Goal: Task Accomplishment & Management: Manage account settings

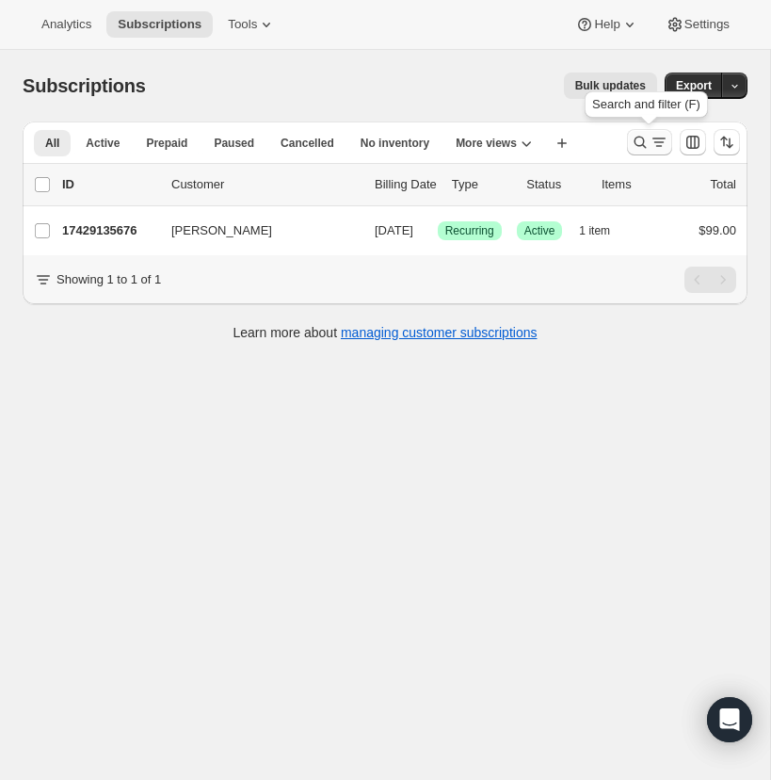
click at [638, 137] on icon "Search and filter results" at bounding box center [640, 142] width 19 height 19
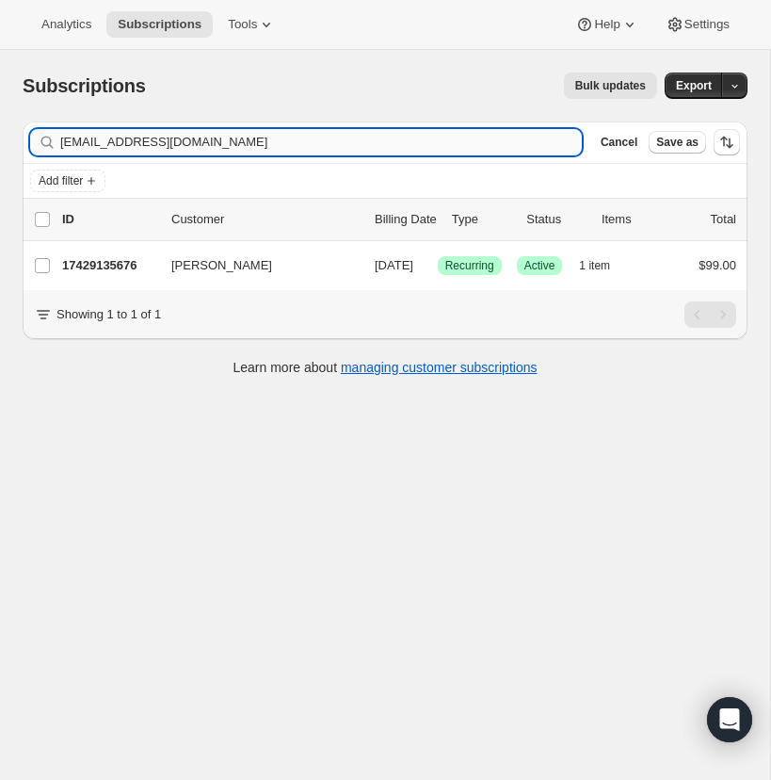
drag, startPoint x: 180, startPoint y: 145, endPoint x: 61, endPoint y: 146, distance: 118.7
click at [61, 146] on input "[EMAIL_ADDRESS][DOMAIN_NAME]" at bounding box center [321, 142] width 522 height 26
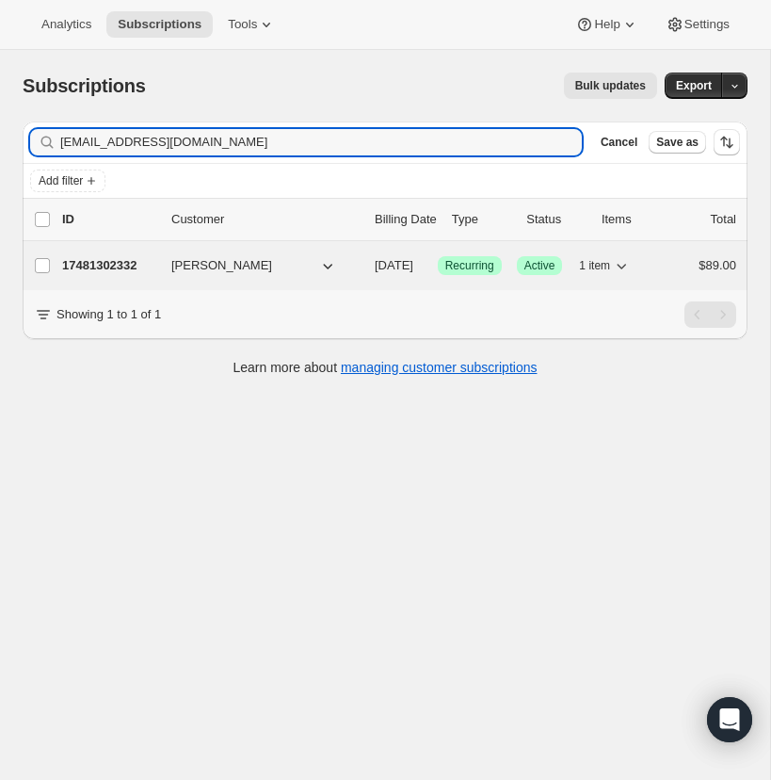
type input "[EMAIL_ADDRESS][DOMAIN_NAME]"
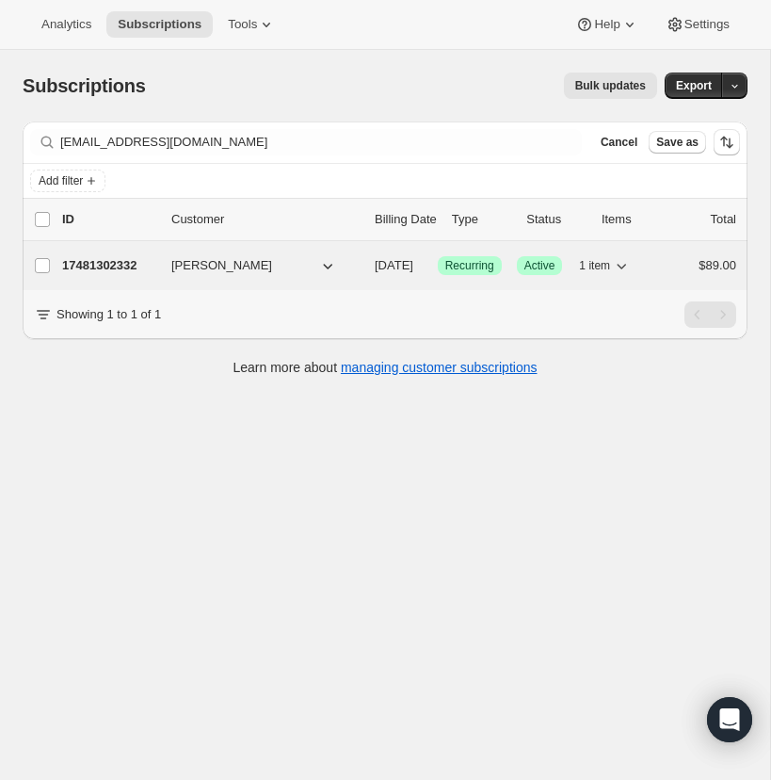
click at [119, 260] on p "17481302332" at bounding box center [109, 265] width 94 height 19
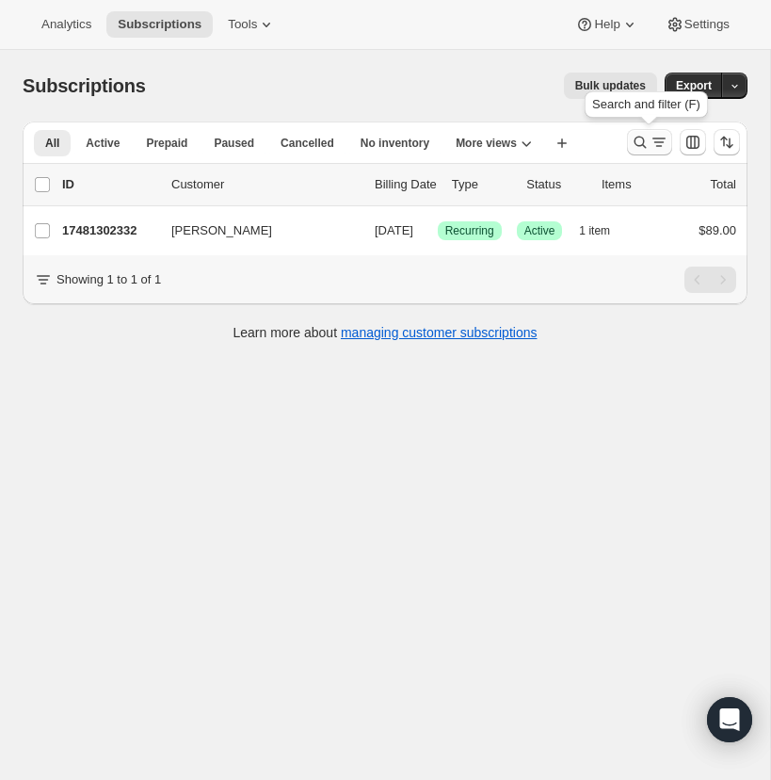
click at [639, 137] on icon "Search and filter results" at bounding box center [640, 142] width 19 height 19
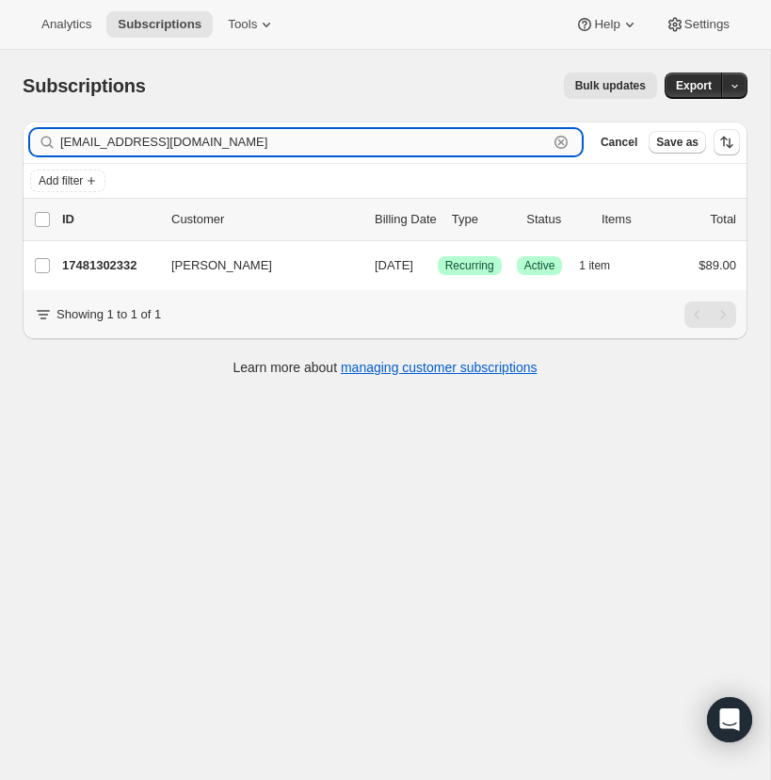
drag, startPoint x: 559, startPoint y: 139, endPoint x: 376, endPoint y: 146, distance: 183.8
click at [558, 139] on icon "button" at bounding box center [561, 142] width 19 height 19
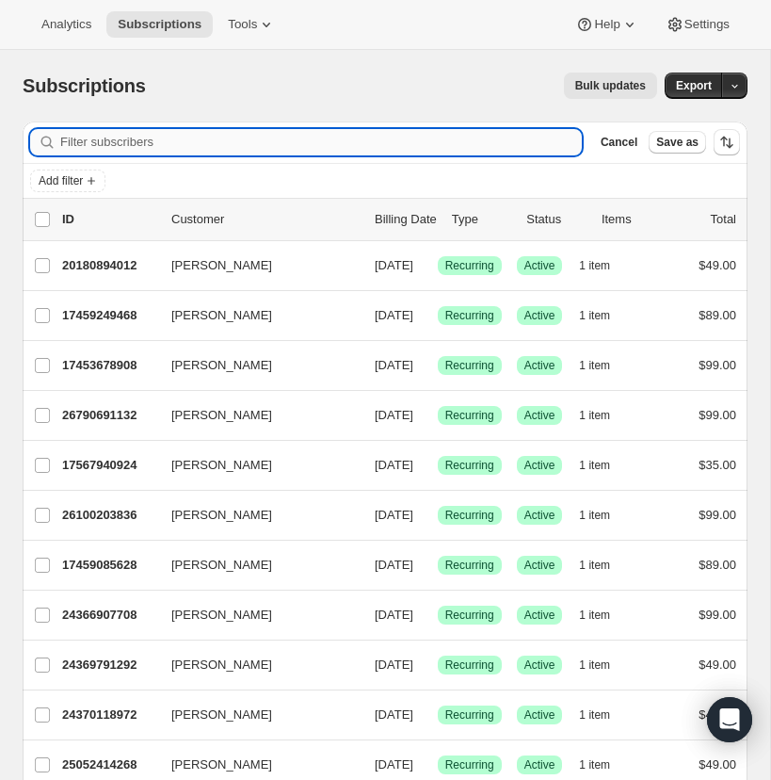
paste input "[PERSON_NAME][EMAIL_ADDRESS][DOMAIN_NAME]"
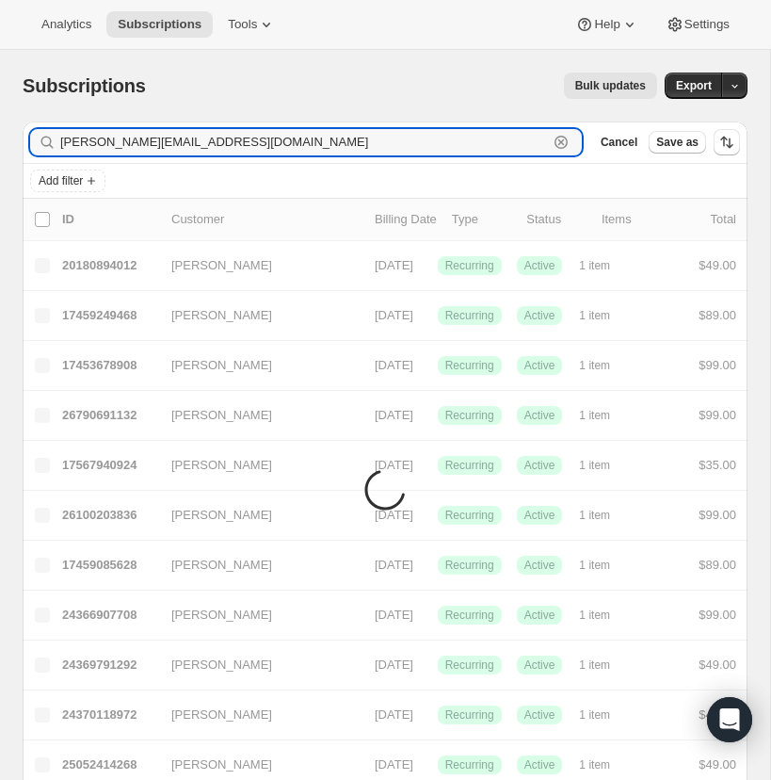
type input "[PERSON_NAME][EMAIL_ADDRESS][DOMAIN_NAME]"
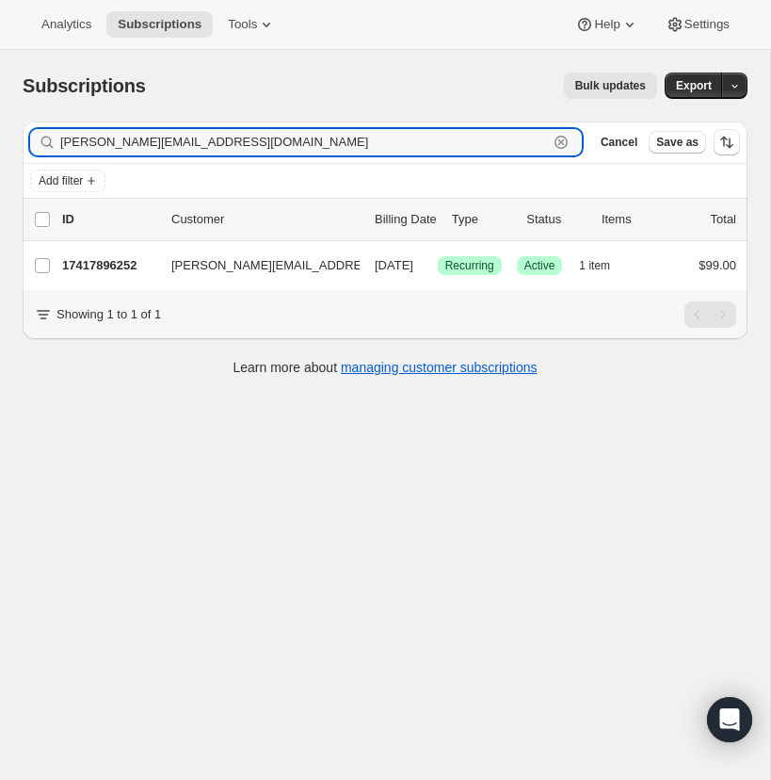
drag, startPoint x: 193, startPoint y: 143, endPoint x: 55, endPoint y: 144, distance: 138.4
click at [56, 144] on div "[PERSON_NAME][EMAIL_ADDRESS][DOMAIN_NAME] Clear" at bounding box center [306, 142] width 552 height 26
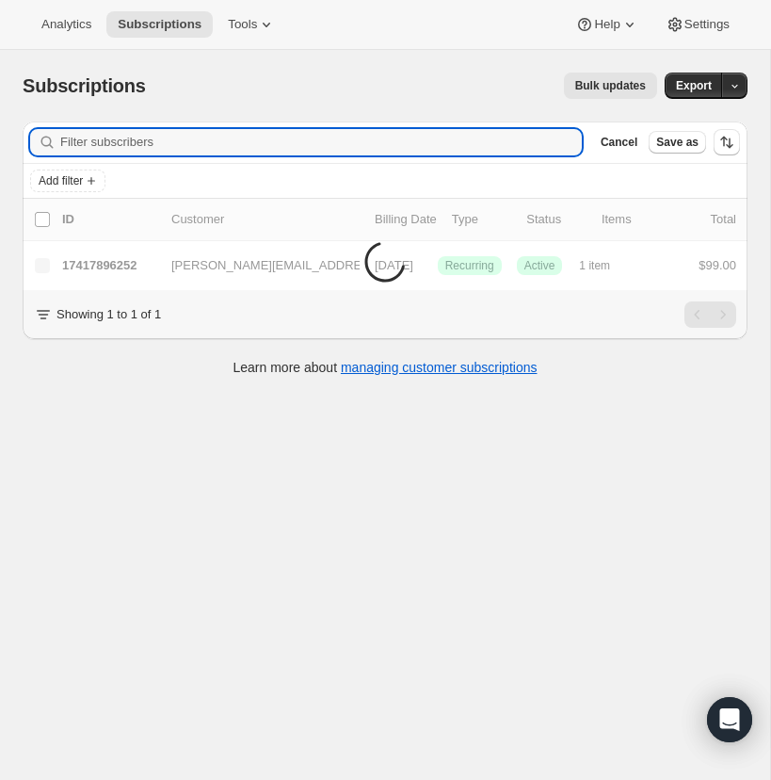
paste input "[EMAIL_ADDRESS][DOMAIN_NAME]"
type input "[EMAIL_ADDRESS][DOMAIN_NAME]"
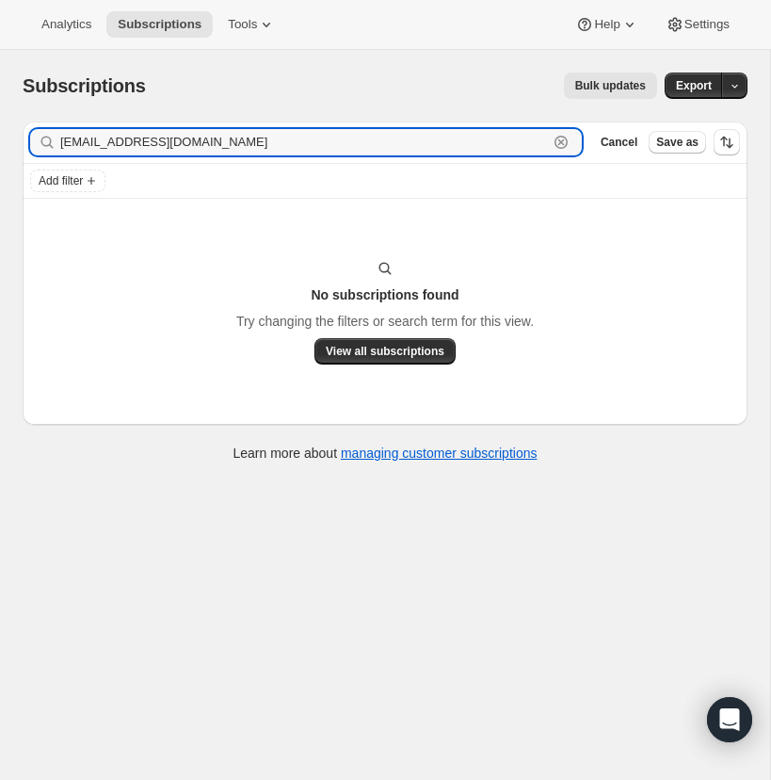
drag, startPoint x: 200, startPoint y: 141, endPoint x: 57, endPoint y: 146, distance: 142.3
click at [57, 146] on div "[EMAIL_ADDRESS][DOMAIN_NAME] Clear" at bounding box center [306, 142] width 552 height 26
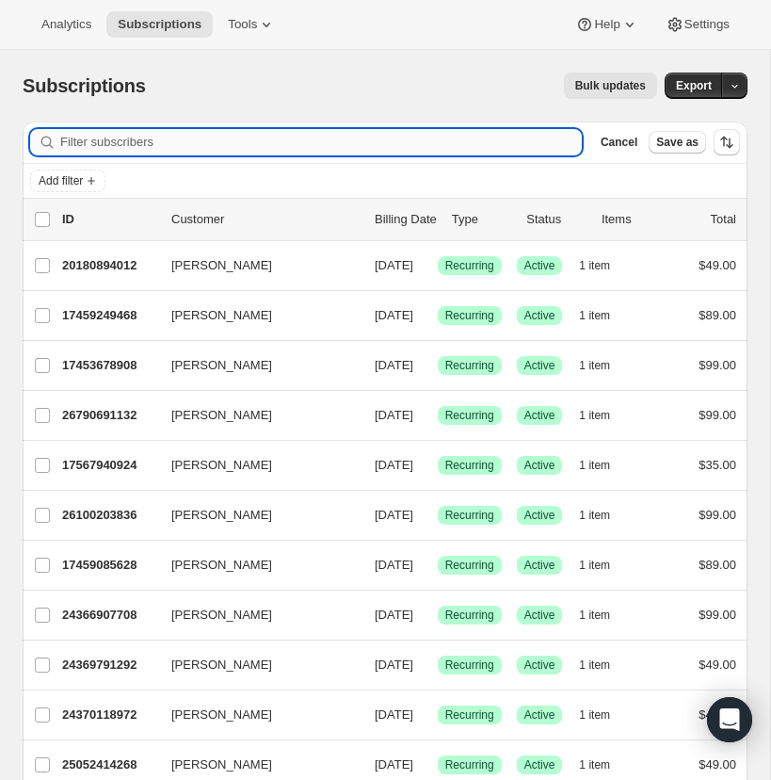
click at [326, 146] on input "Filter subscribers" at bounding box center [321, 142] width 522 height 26
paste input "[PERSON_NAME][EMAIL_ADDRESS][DOMAIN_NAME] or"
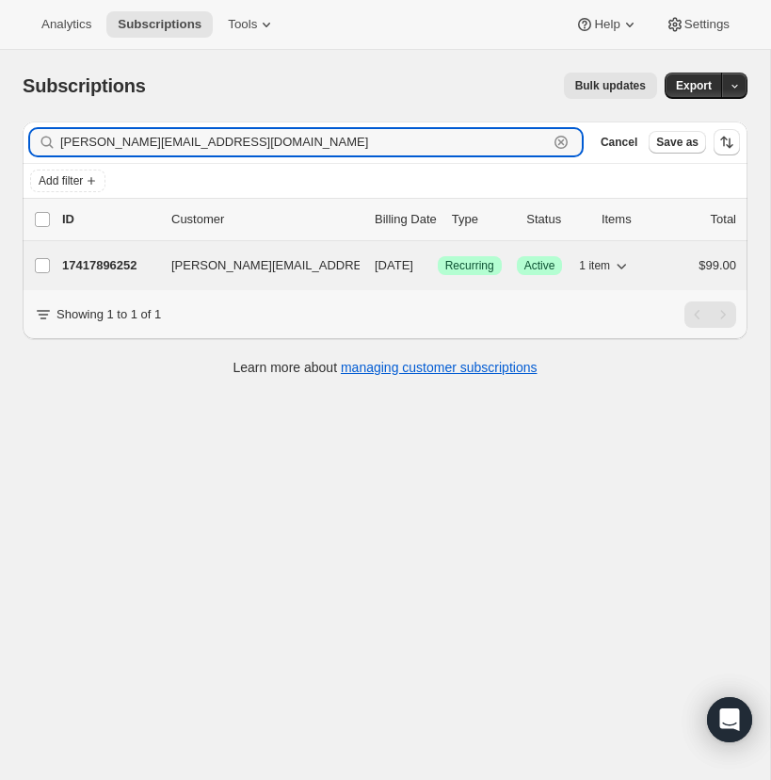
type input "[PERSON_NAME][EMAIL_ADDRESS][DOMAIN_NAME]"
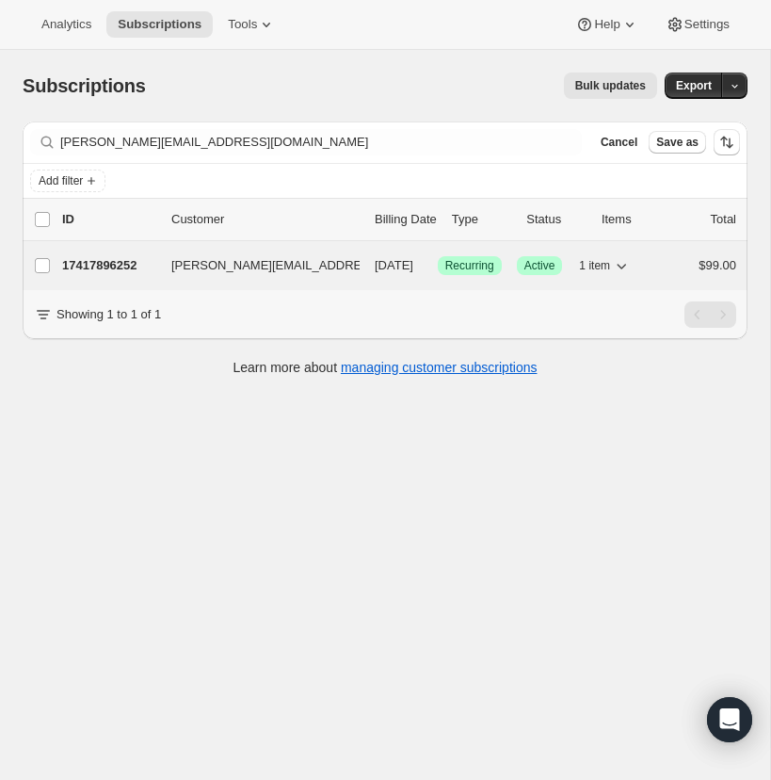
click at [117, 265] on p "17417896252" at bounding box center [109, 265] width 94 height 19
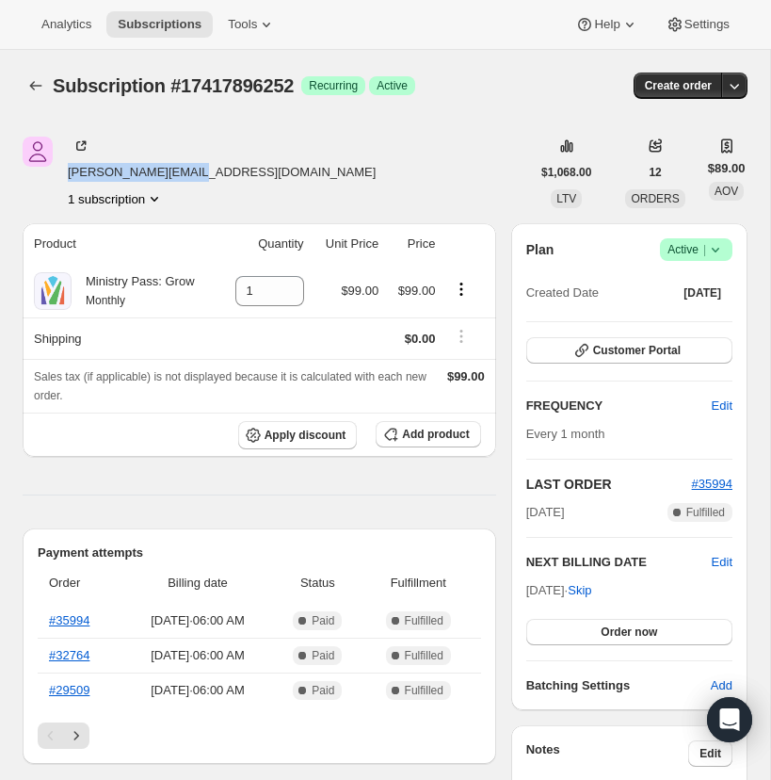
drag, startPoint x: 189, startPoint y: 173, endPoint x: 74, endPoint y: 172, distance: 114.9
click at [66, 174] on div "[PERSON_NAME][EMAIL_ADDRESS][DOMAIN_NAME] 1 subscription" at bounding box center [277, 173] width 508 height 72
copy span "[PERSON_NAME][EMAIL_ADDRESS][DOMAIN_NAME]"
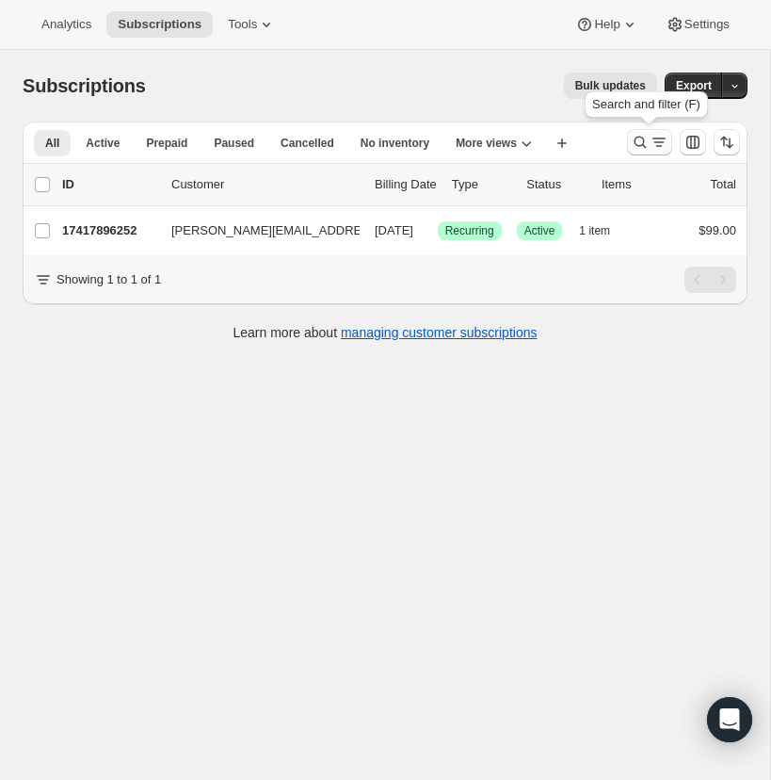
click at [643, 137] on icon "Search and filter results" at bounding box center [640, 142] width 19 height 19
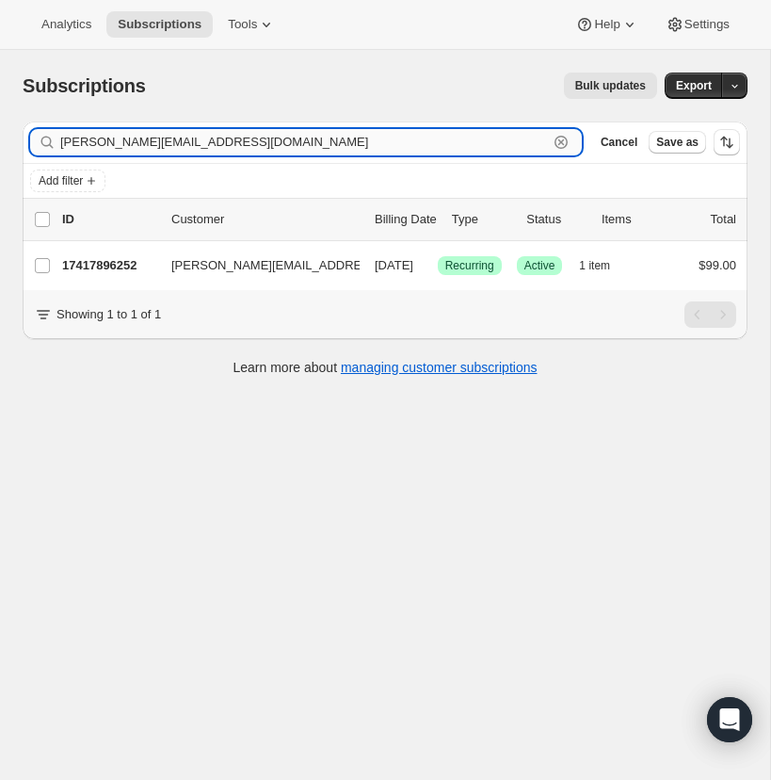
drag, startPoint x: 561, startPoint y: 137, endPoint x: 491, endPoint y: 143, distance: 70.9
click at [561, 137] on icon "button" at bounding box center [561, 142] width 19 height 19
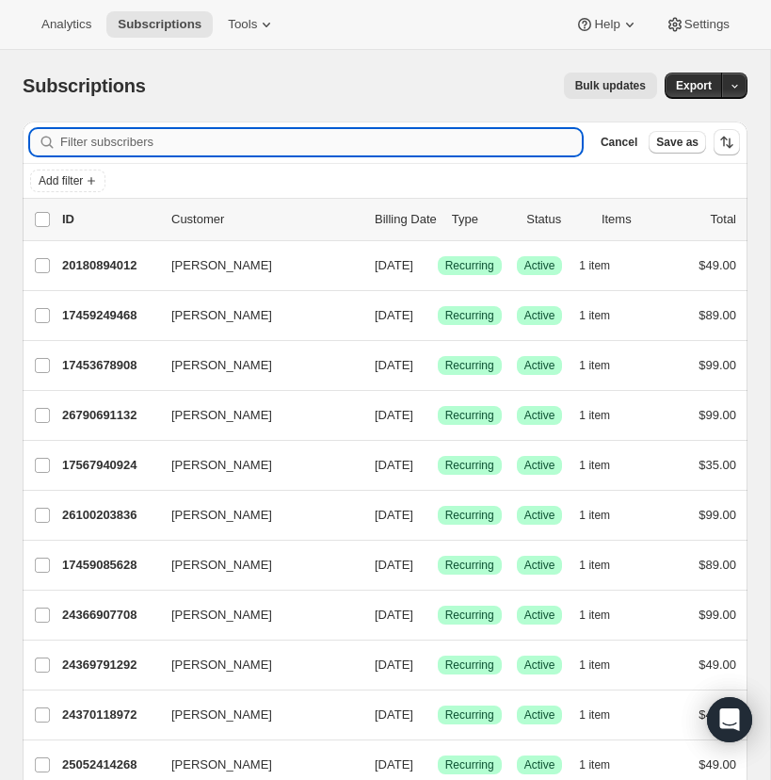
paste input "[PERSON_NAME][EMAIL_ADDRESS][DOMAIN_NAME]"
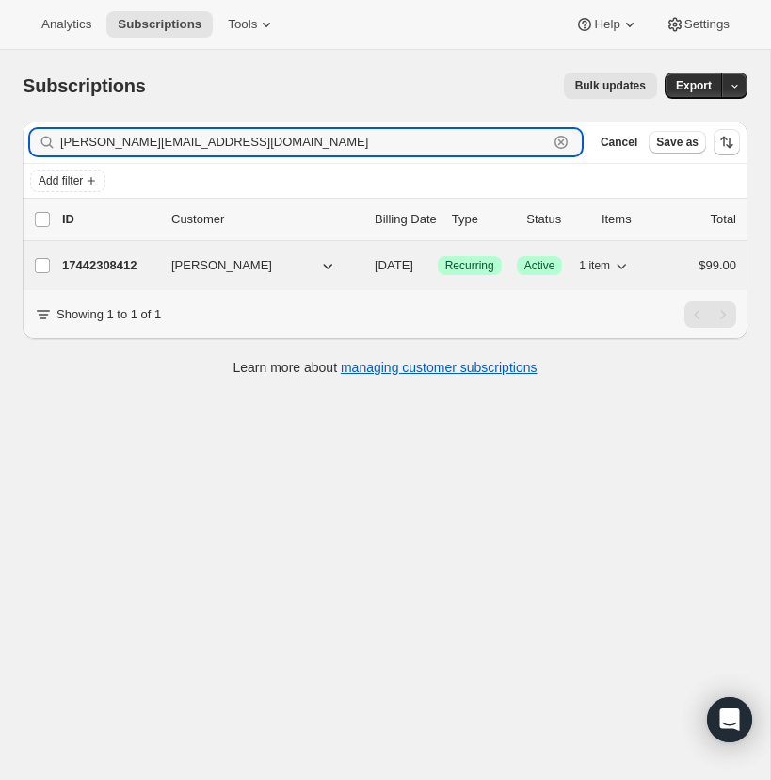
type input "[PERSON_NAME][EMAIL_ADDRESS][DOMAIN_NAME]"
click at [119, 268] on p "17442308412" at bounding box center [109, 265] width 94 height 19
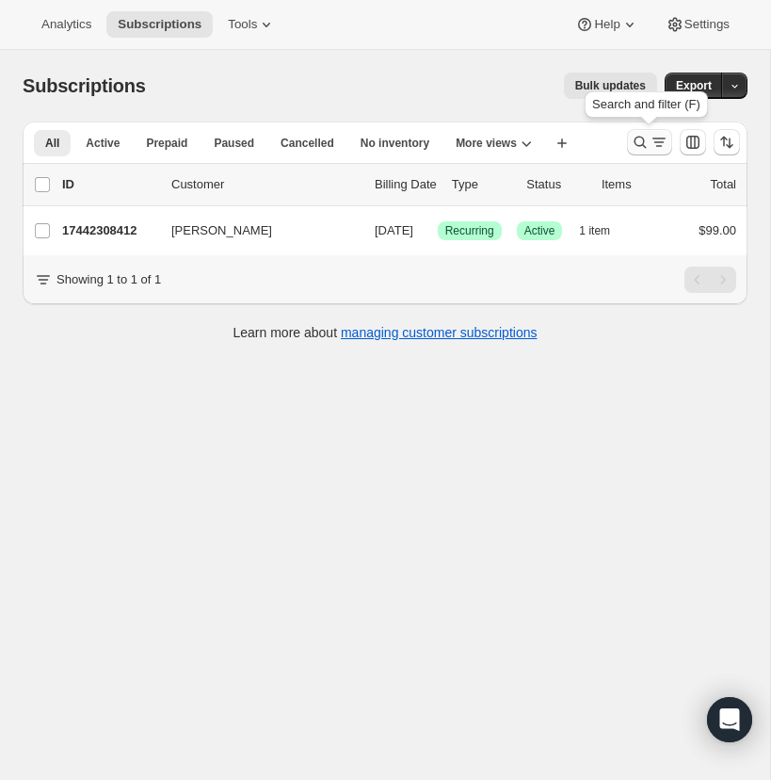
click at [638, 134] on icon "Search and filter results" at bounding box center [640, 142] width 19 height 19
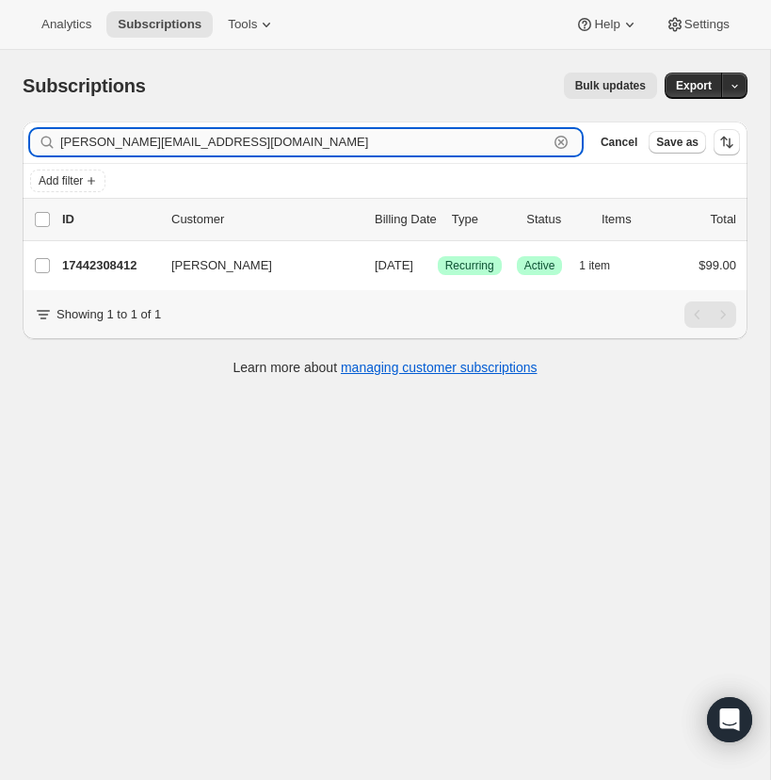
drag, startPoint x: 561, startPoint y: 140, endPoint x: 316, endPoint y: 150, distance: 245.0
click at [559, 140] on icon "button" at bounding box center [561, 142] width 7 height 7
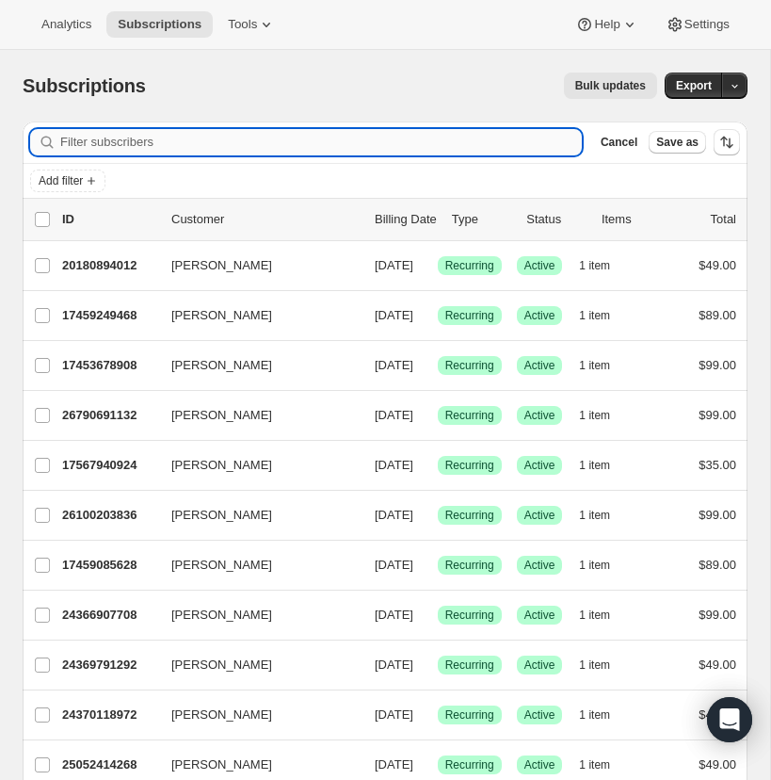
paste input "[EMAIL_ADDRESS][DOMAIN_NAME]"
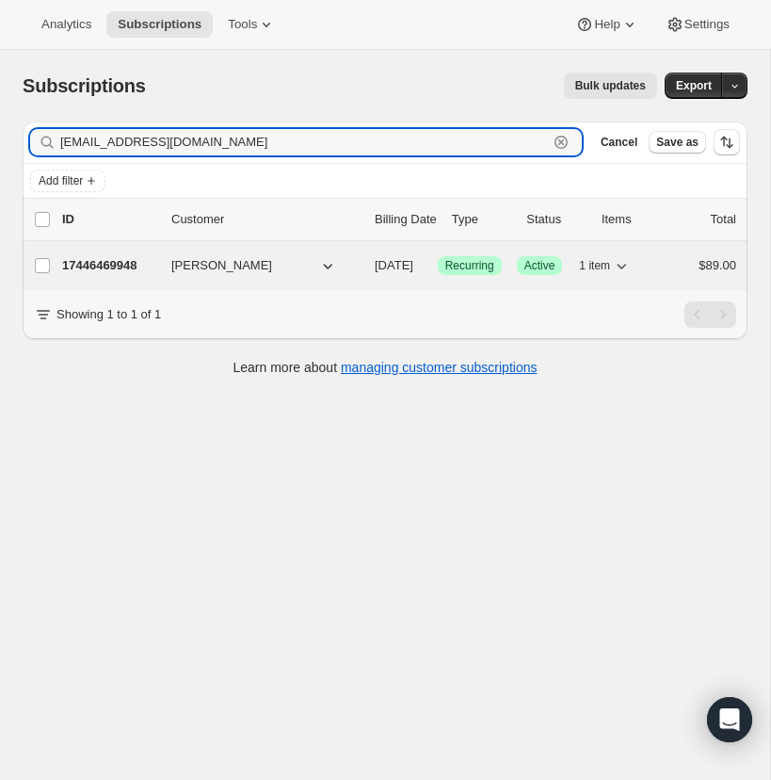
type input "[EMAIL_ADDRESS][DOMAIN_NAME]"
click at [122, 260] on p "17446469948" at bounding box center [109, 265] width 94 height 19
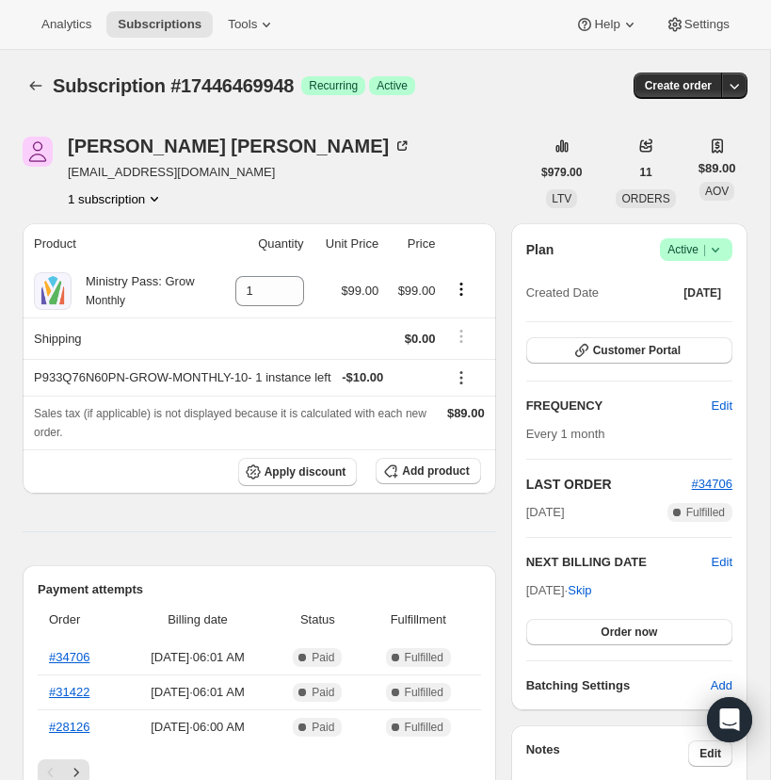
click at [719, 247] on icon at bounding box center [715, 249] width 19 height 19
click at [692, 319] on span "Cancel subscription" at bounding box center [691, 319] width 106 height 14
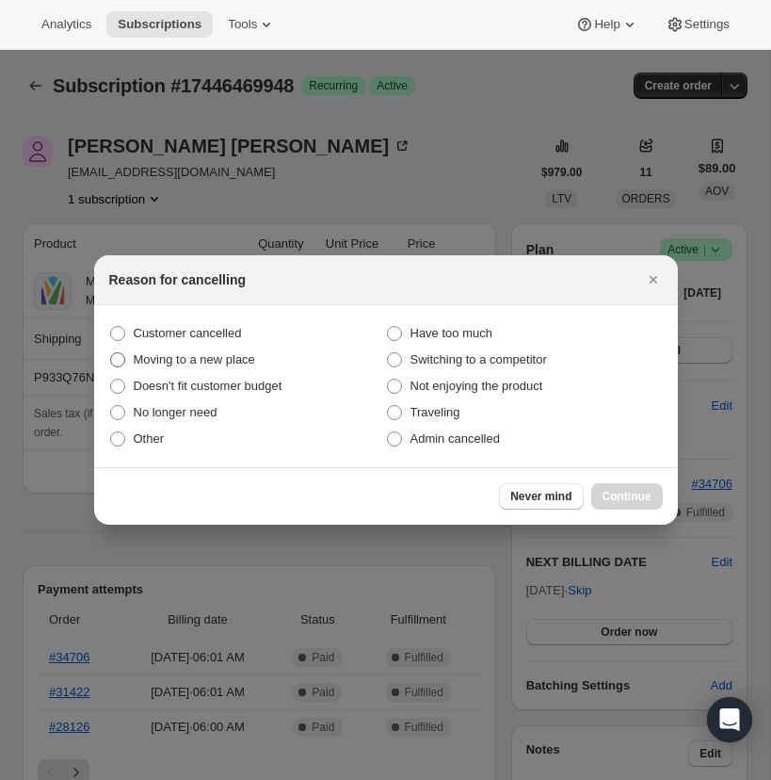
drag, startPoint x: 119, startPoint y: 329, endPoint x: 154, endPoint y: 351, distance: 42.3
click at [118, 329] on span ":r3qo:" at bounding box center [117, 333] width 15 height 15
click at [111, 327] on input "Customer cancelled" at bounding box center [110, 326] width 1 height 1
radio input "true"
click at [628, 492] on span "Continue" at bounding box center [627, 496] width 49 height 15
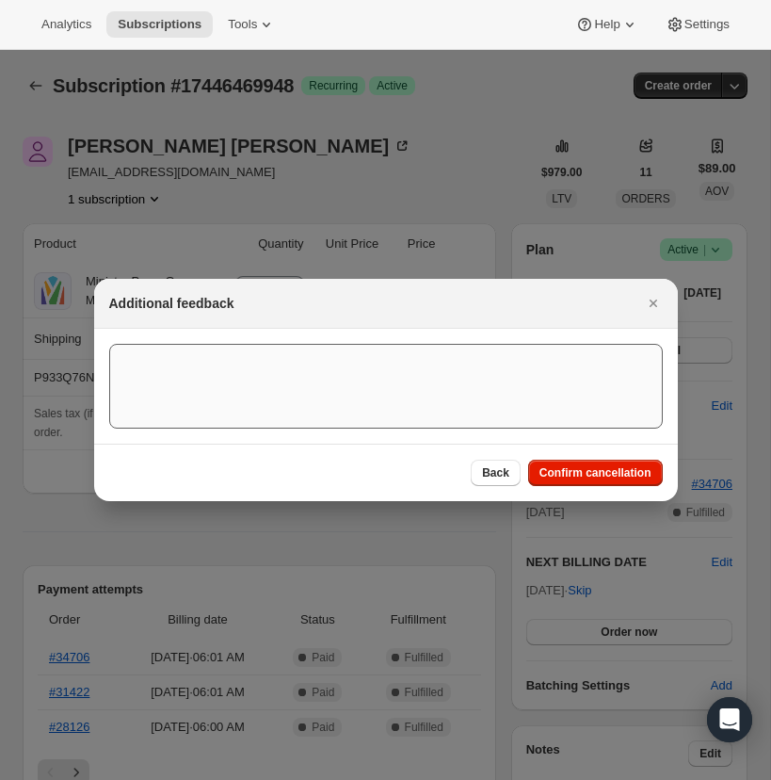
click at [593, 469] on span "Confirm cancellation" at bounding box center [596, 472] width 112 height 15
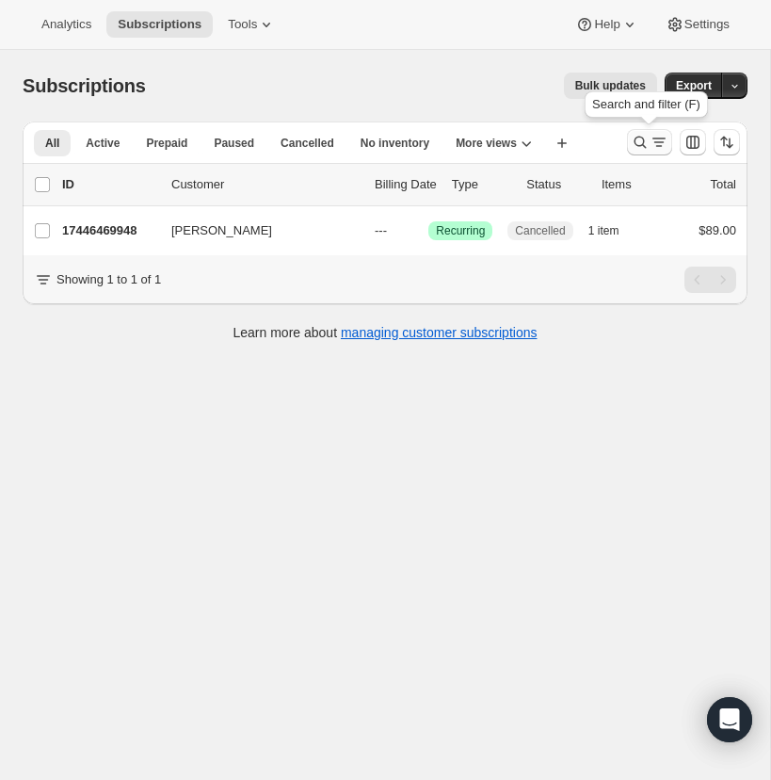
click at [638, 137] on icon "Search and filter results" at bounding box center [641, 143] width 12 height 12
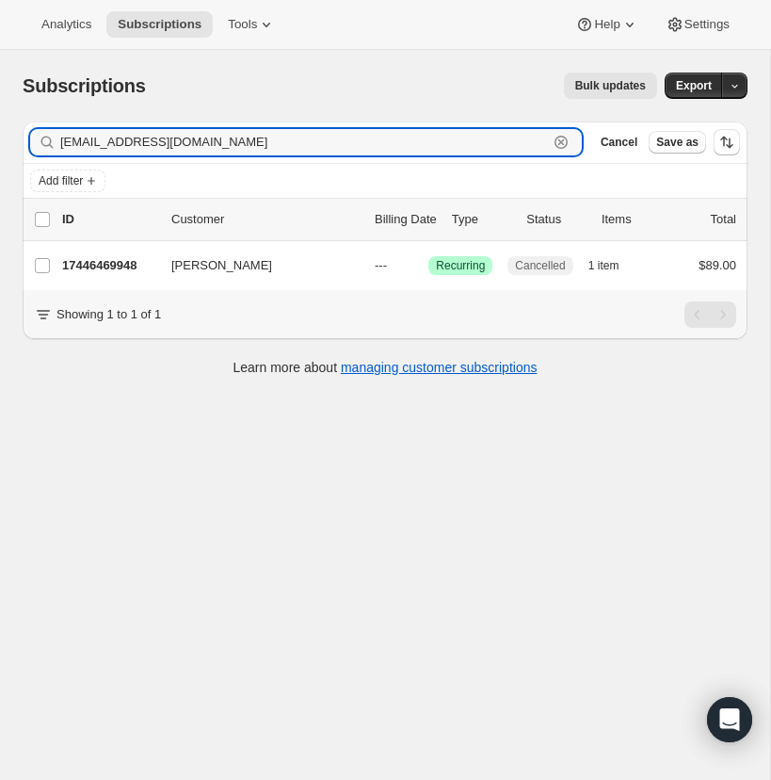
drag, startPoint x: 562, startPoint y: 139, endPoint x: 269, endPoint y: 149, distance: 293.0
click at [562, 139] on icon "button" at bounding box center [561, 142] width 7 height 7
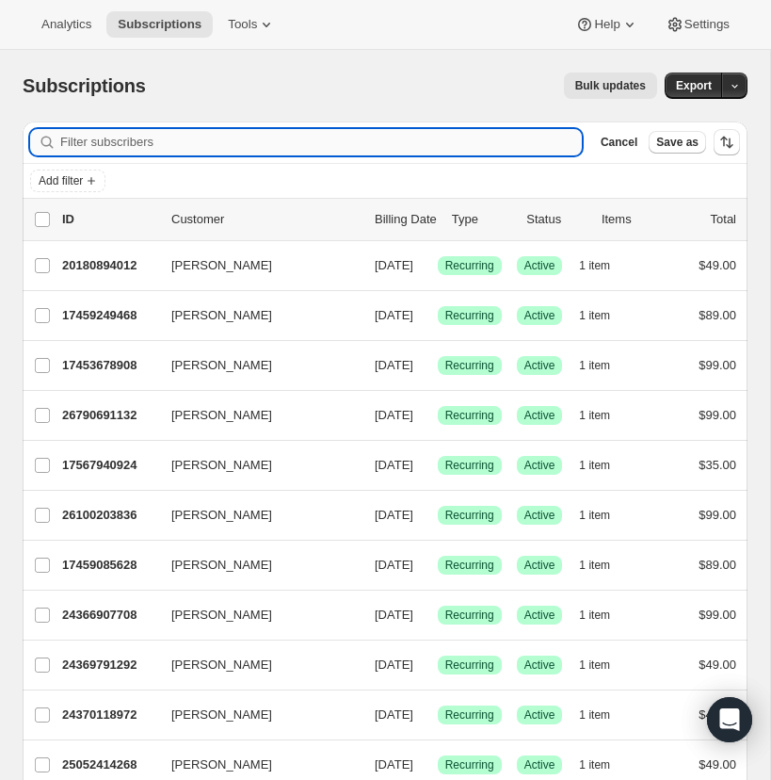
paste input "[EMAIL_ADDRESS][DOMAIN_NAME]"
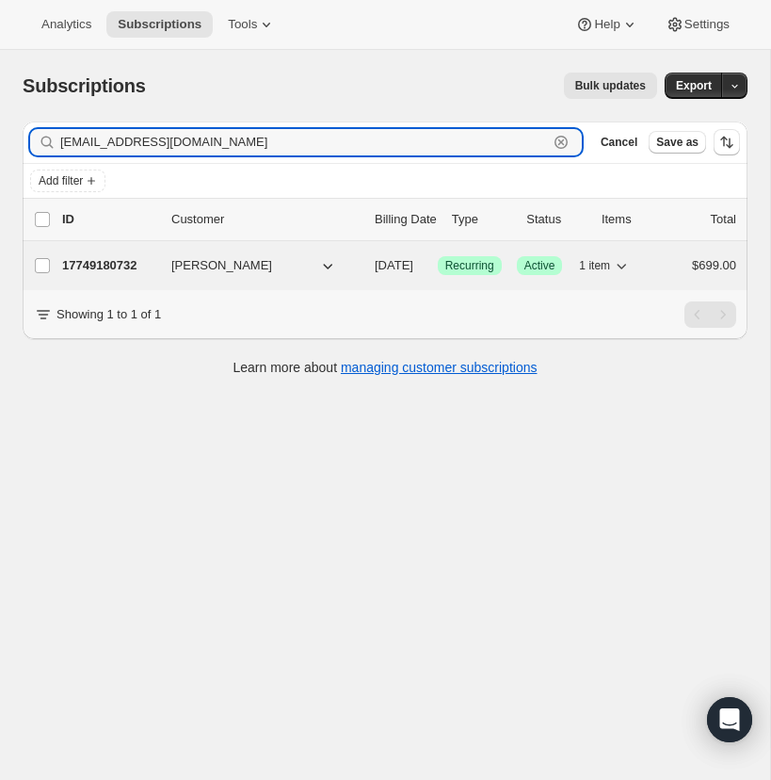
type input "[EMAIL_ADDRESS][DOMAIN_NAME]"
click at [115, 262] on p "17749180732" at bounding box center [109, 265] width 94 height 19
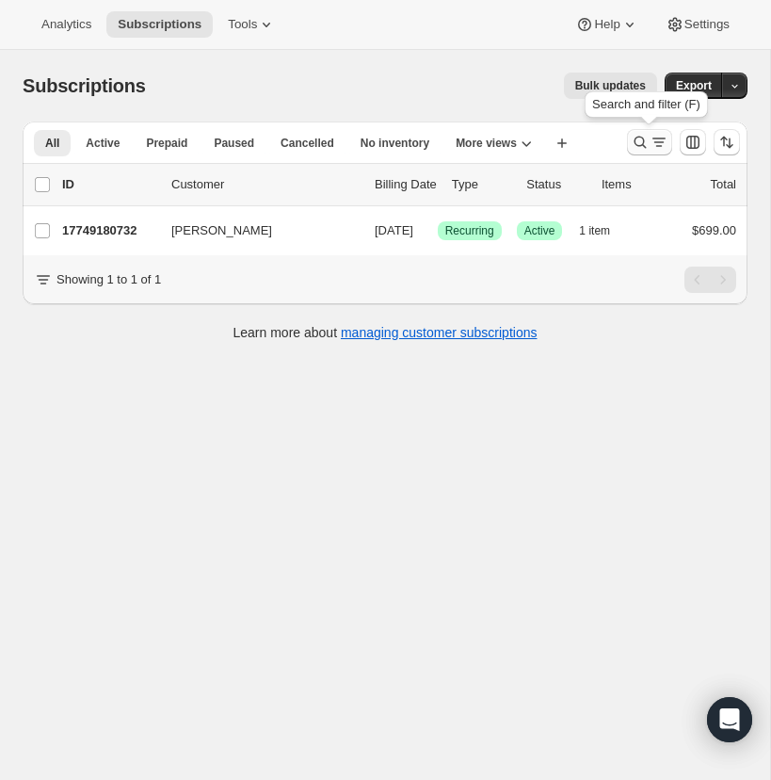
click at [638, 137] on icon "Search and filter results" at bounding box center [640, 142] width 19 height 19
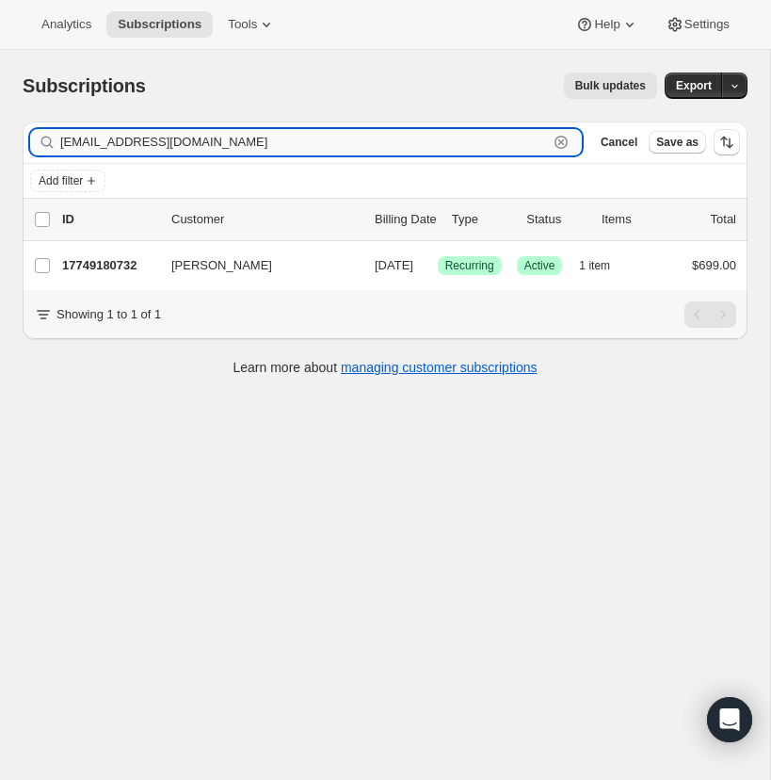
drag, startPoint x: 561, startPoint y: 137, endPoint x: 472, endPoint y: 145, distance: 89.8
click at [560, 137] on icon "button" at bounding box center [561, 142] width 19 height 19
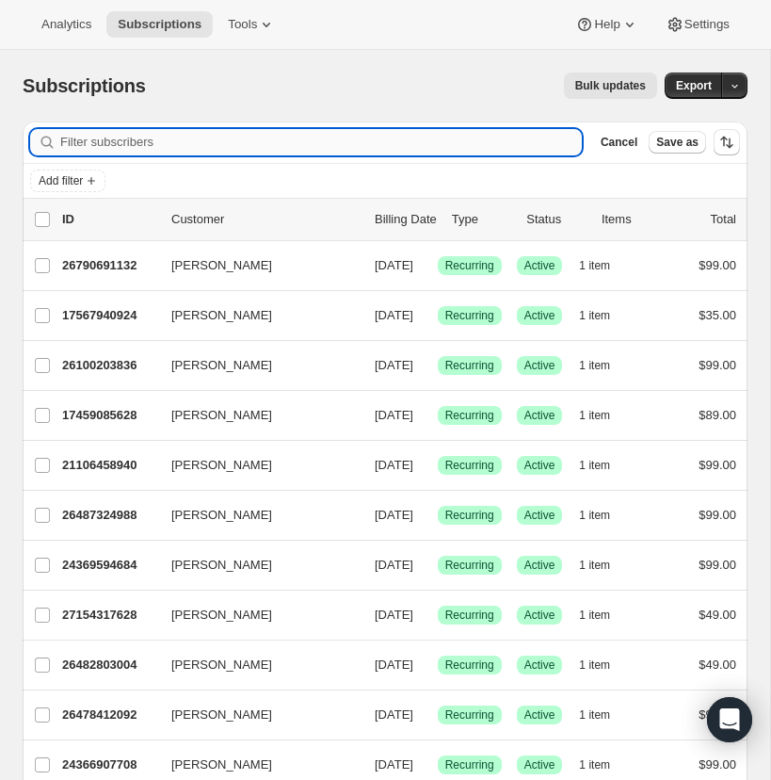
paste input "[EMAIL_ADDRESS][DOMAIN_NAME]"
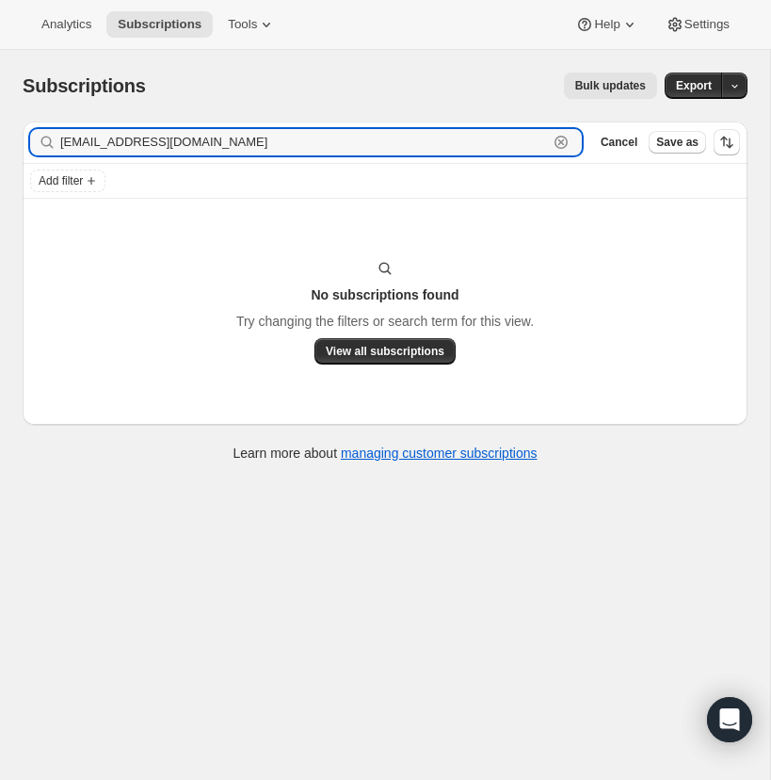
type input "[EMAIL_ADDRESS][DOMAIN_NAME]"
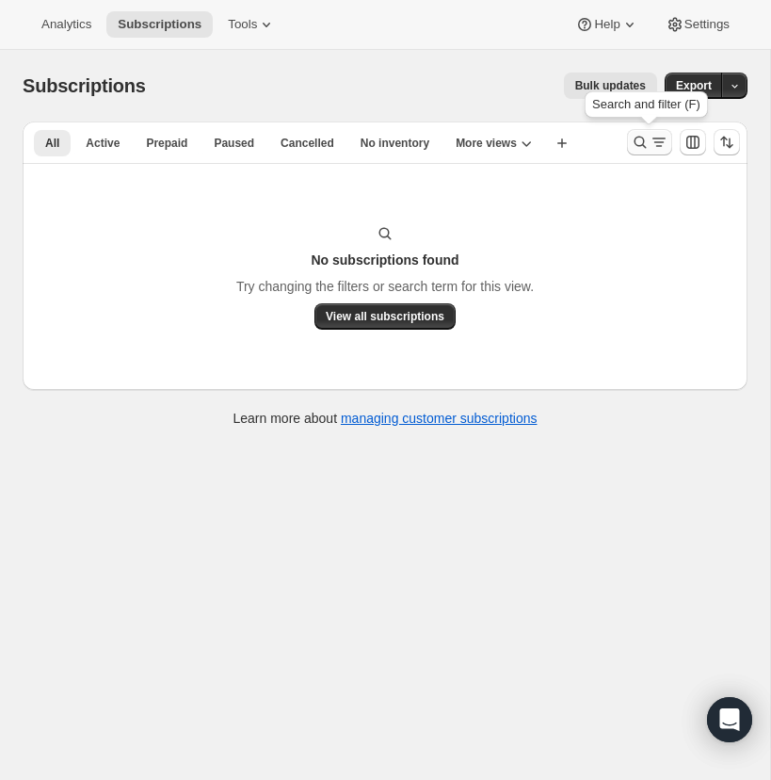
click at [641, 136] on icon "Search and filter results" at bounding box center [640, 142] width 19 height 19
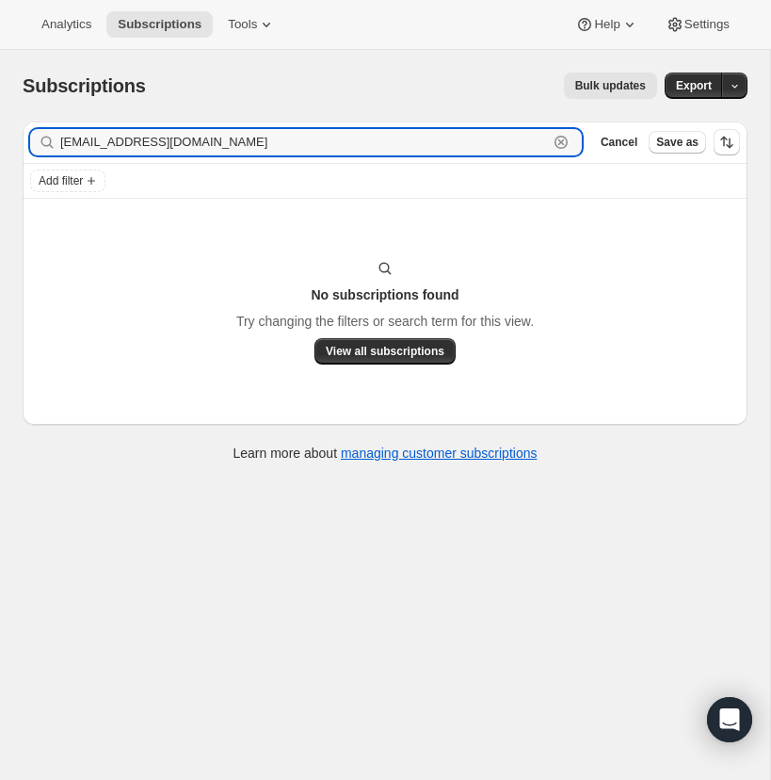
drag, startPoint x: 563, startPoint y: 139, endPoint x: 289, endPoint y: 170, distance: 275.8
click at [562, 139] on icon "button" at bounding box center [561, 142] width 7 height 7
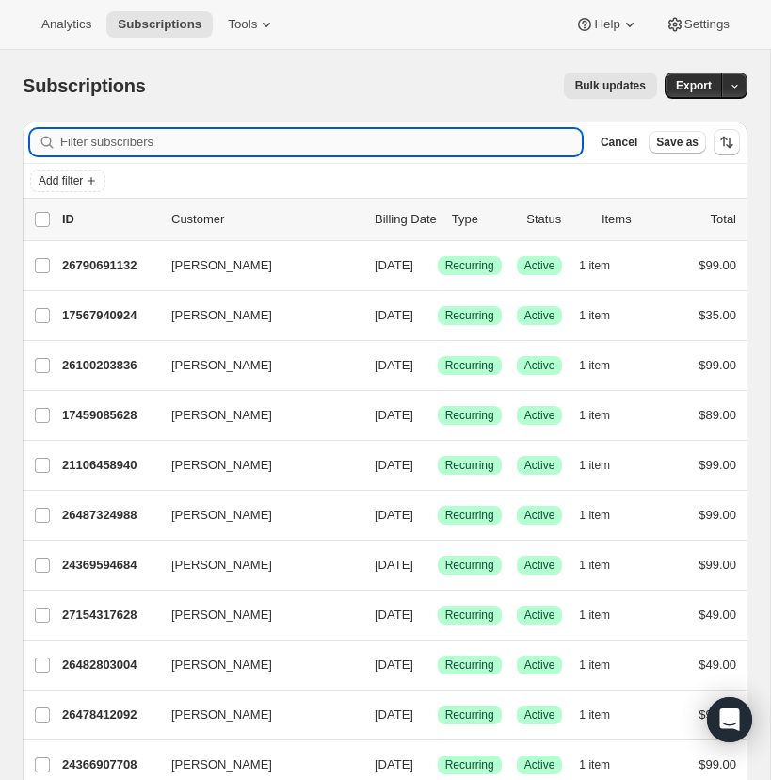
paste input "[EMAIL_ADDRESS][DOMAIN_NAME]"
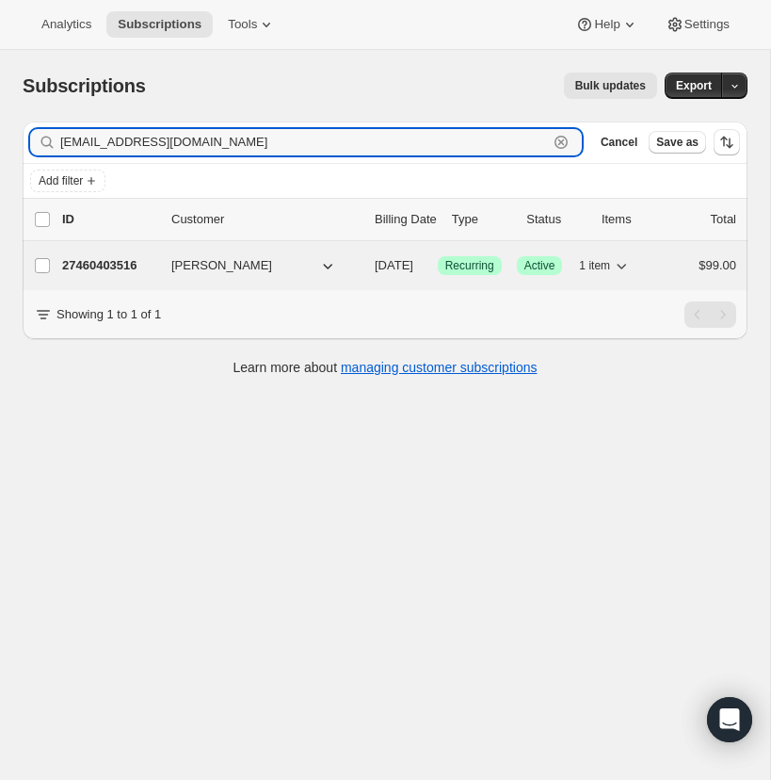
type input "[EMAIL_ADDRESS][DOMAIN_NAME]"
click at [105, 256] on p "27460403516" at bounding box center [109, 265] width 94 height 19
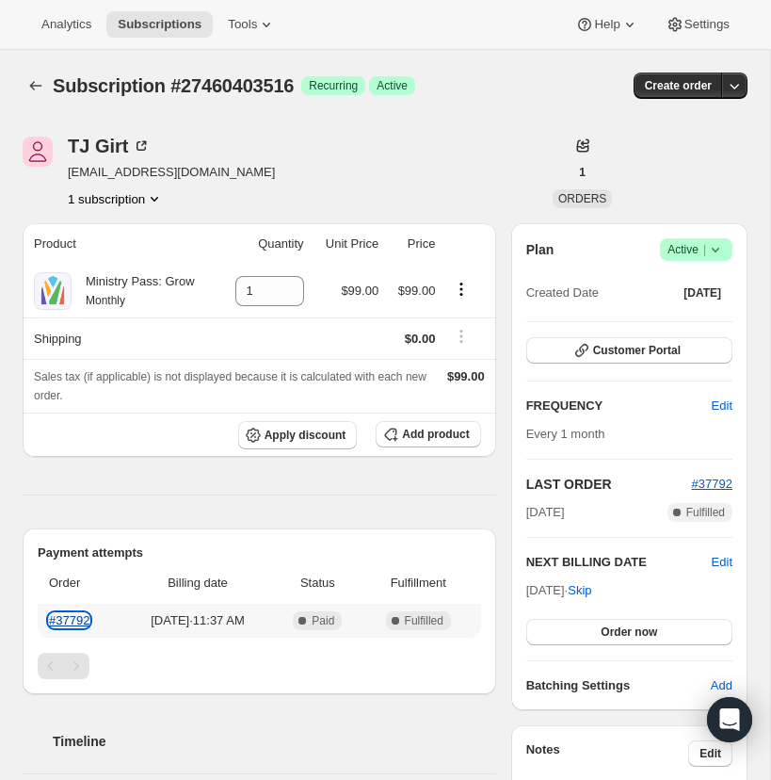
click at [73, 618] on link "#37792" at bounding box center [69, 620] width 40 height 14
click at [288, 432] on span "Apply discount" at bounding box center [306, 435] width 82 height 15
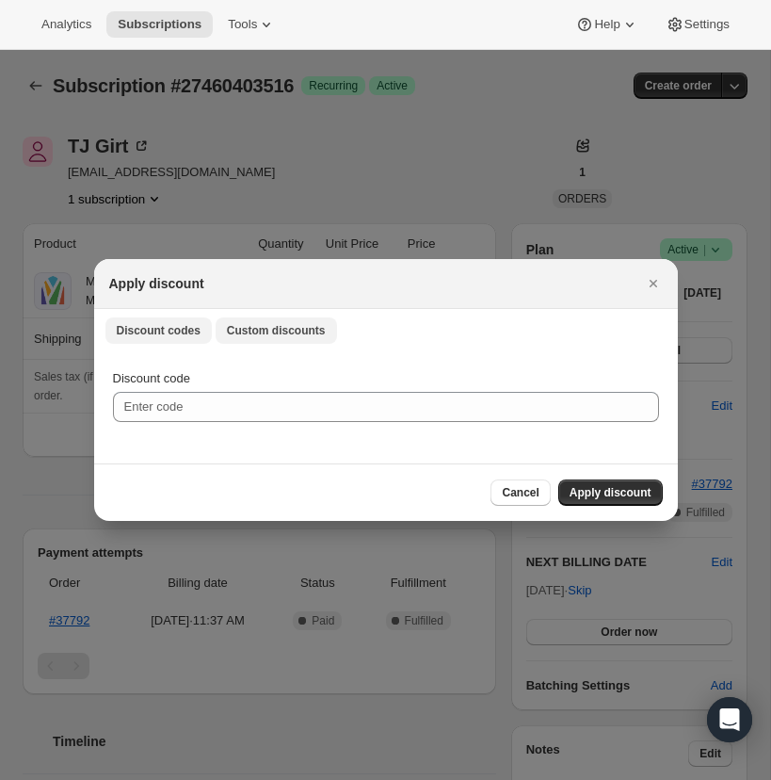
click at [294, 330] on span "Custom discounts" at bounding box center [276, 330] width 99 height 15
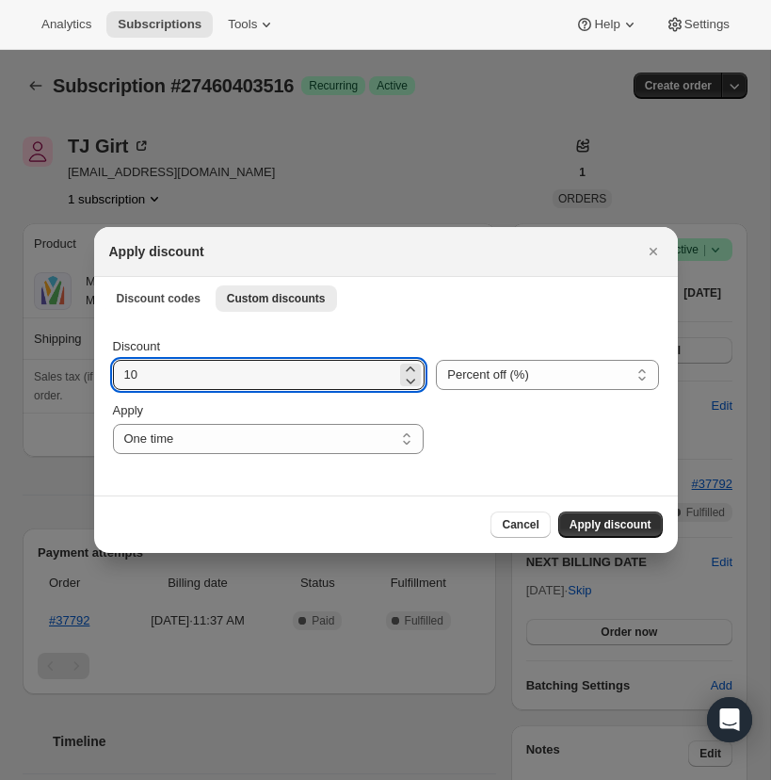
drag, startPoint x: 145, startPoint y: 375, endPoint x: 108, endPoint y: 372, distance: 36.8
click at [111, 372] on div "Discount 10 Percent off (%) Amount off ($) Percent off (%) Apply One time Speci…" at bounding box center [386, 406] width 584 height 177
type input "50"
click at [487, 373] on select "Percent off (%) Amount off ($)" at bounding box center [547, 375] width 222 height 30
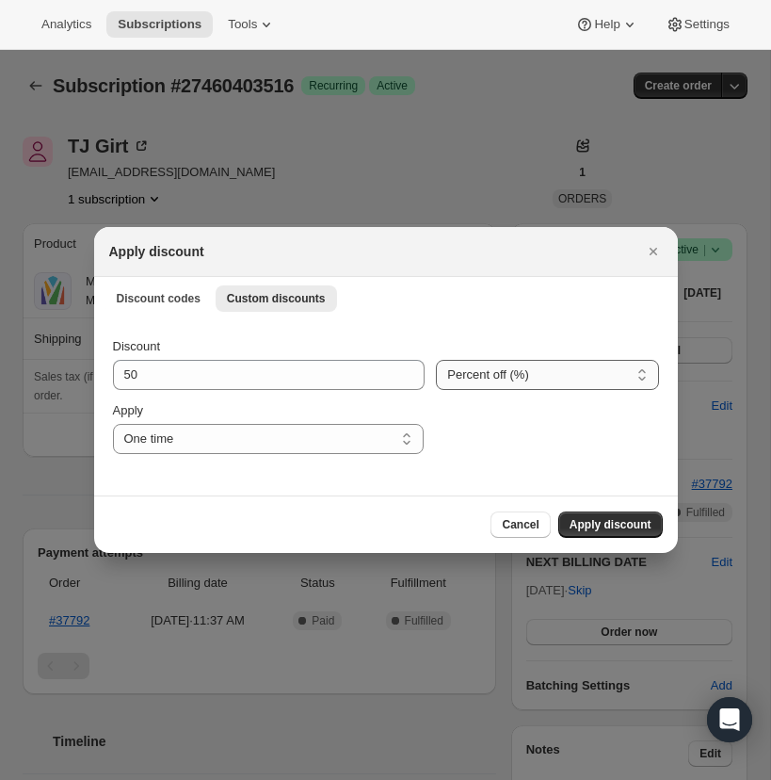
select select "fixed"
click at [436, 360] on select "Percent off (%) Amount off ($)" at bounding box center [547, 375] width 222 height 30
click at [409, 439] on select "One time Specify instances... Indefinitely" at bounding box center [268, 439] width 311 height 30
select select "specific"
click at [113, 424] on select "One time Specify instances... Indefinitely" at bounding box center [268, 439] width 311 height 30
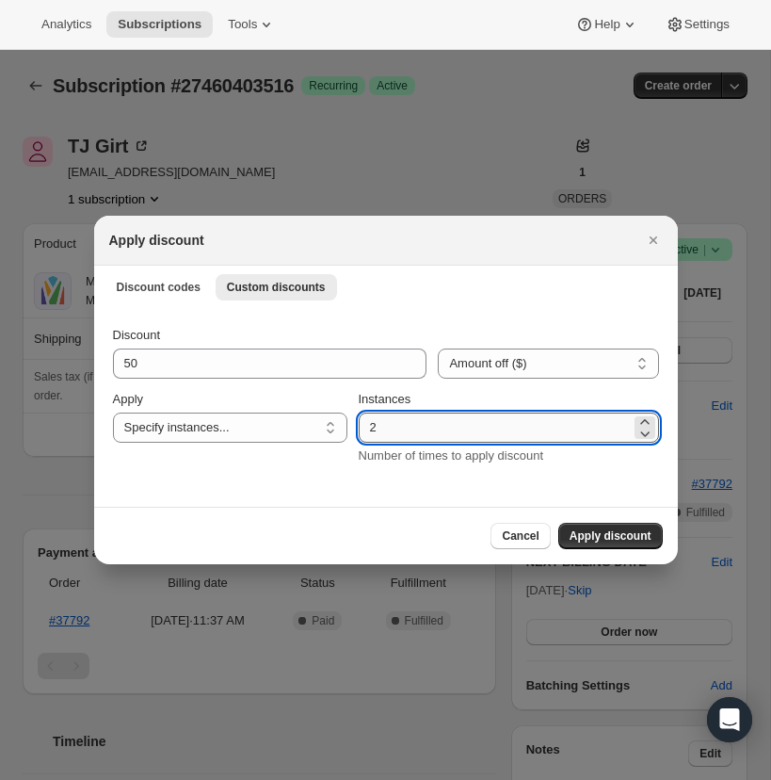
drag, startPoint x: 387, startPoint y: 428, endPoint x: 372, endPoint y: 428, distance: 15.1
click at [372, 428] on input "2" at bounding box center [495, 427] width 272 height 30
type input "24"
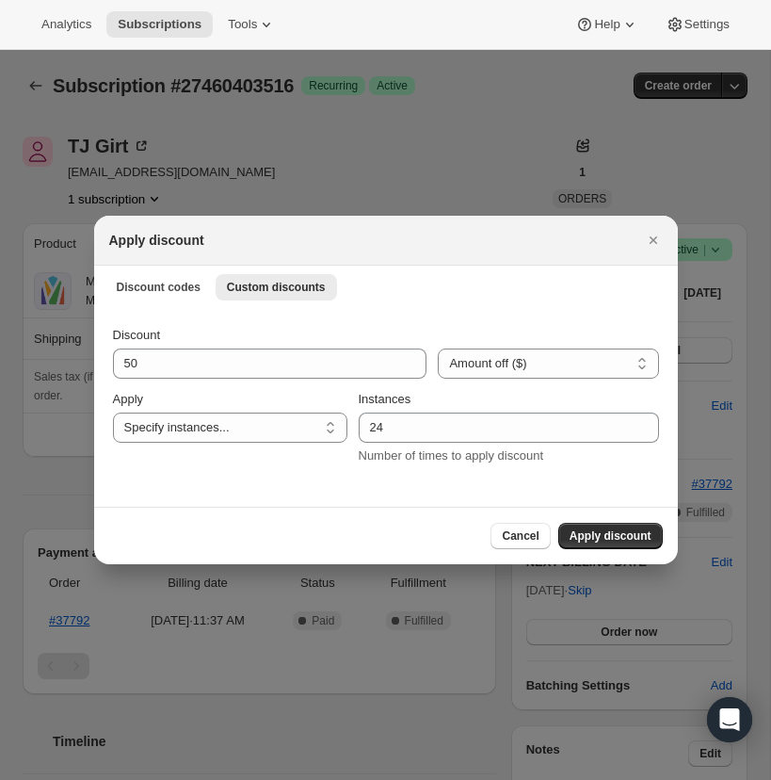
click at [624, 533] on span "Apply discount" at bounding box center [611, 535] width 82 height 15
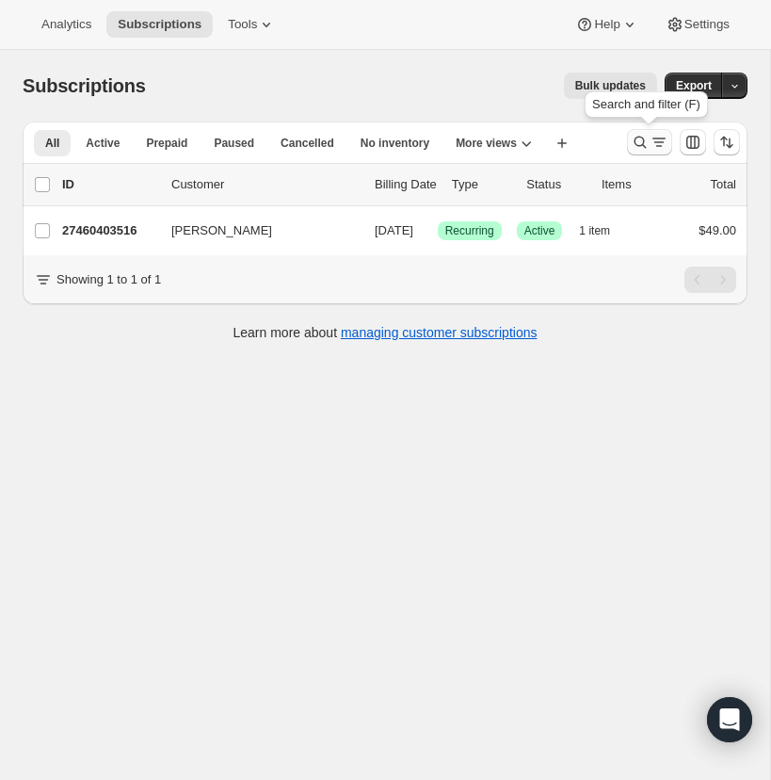
click at [637, 135] on icon "Search and filter results" at bounding box center [640, 142] width 19 height 19
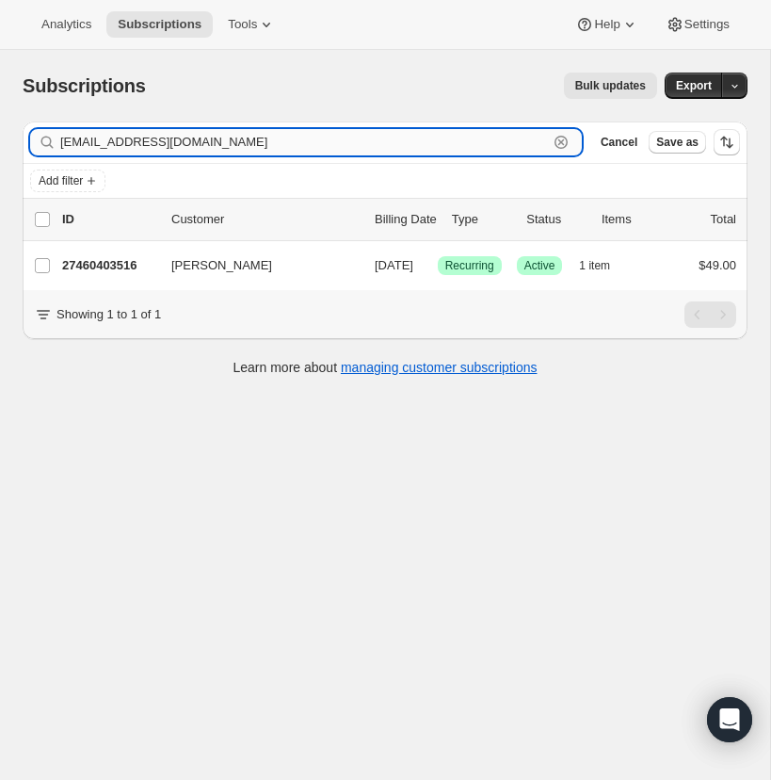
drag, startPoint x: 558, startPoint y: 139, endPoint x: 423, endPoint y: 152, distance: 135.2
click at [558, 139] on icon "button" at bounding box center [561, 142] width 7 height 7
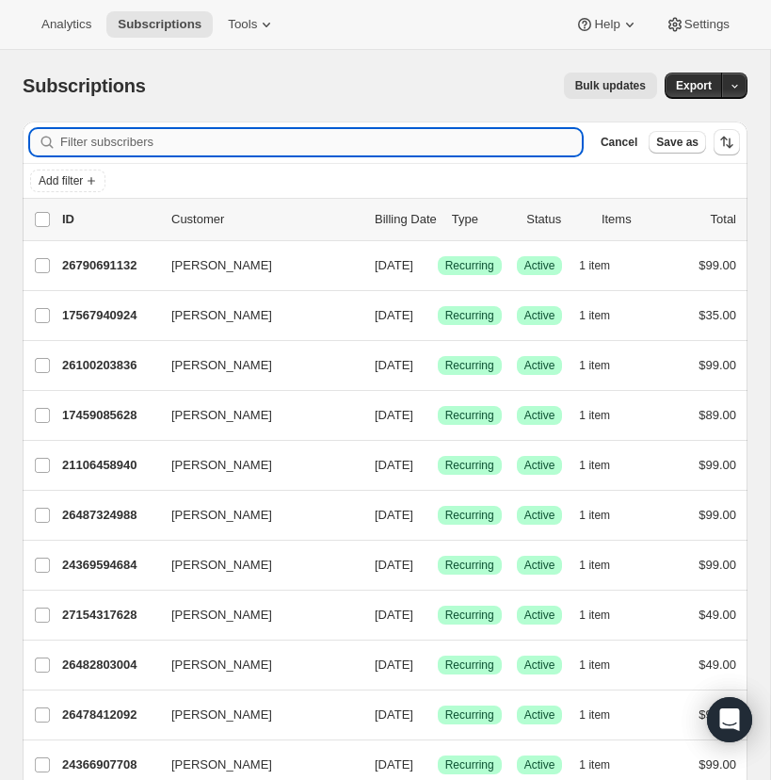
paste input "[EMAIL_ADDRESS][DOMAIN_NAME]"
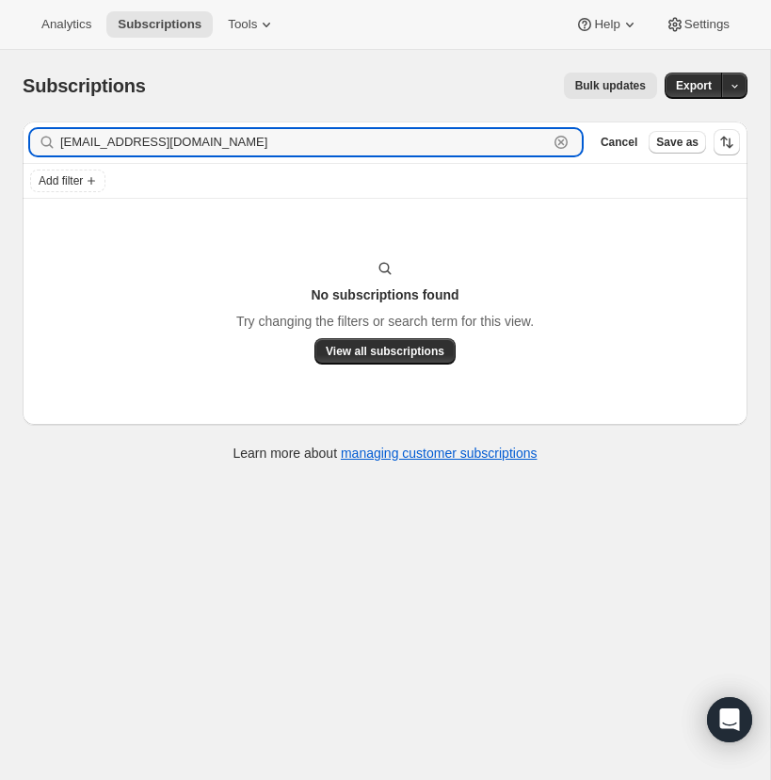
type input "[EMAIL_ADDRESS][DOMAIN_NAME]"
click at [192, 146] on input "[EMAIL_ADDRESS][DOMAIN_NAME]" at bounding box center [304, 142] width 488 height 26
drag, startPoint x: 188, startPoint y: 145, endPoint x: 52, endPoint y: 143, distance: 136.6
click at [53, 143] on div "[EMAIL_ADDRESS][DOMAIN_NAME] Clear" at bounding box center [306, 142] width 552 height 26
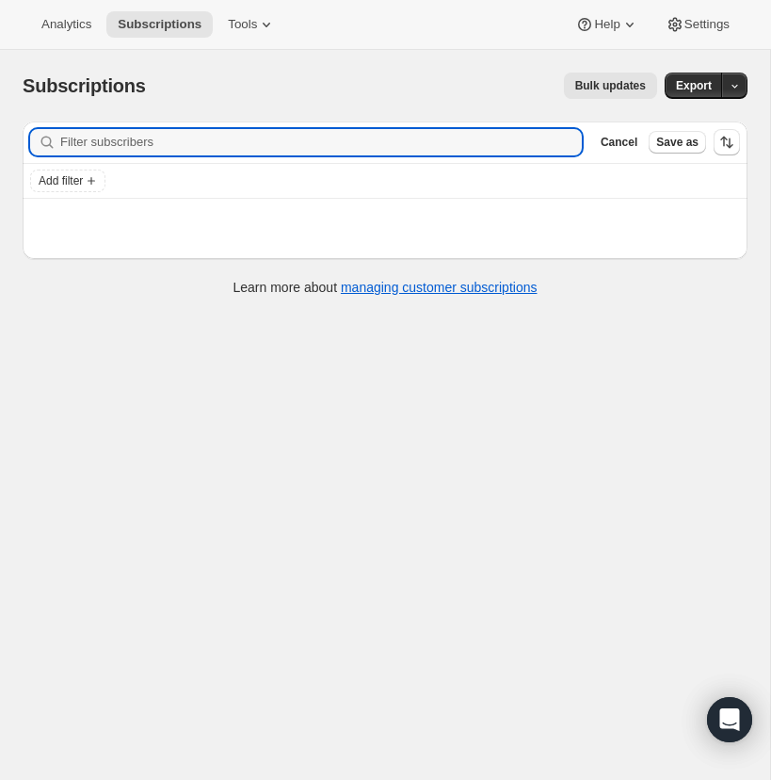
paste input "[EMAIL_ADDRESS][DOMAIN_NAME]"
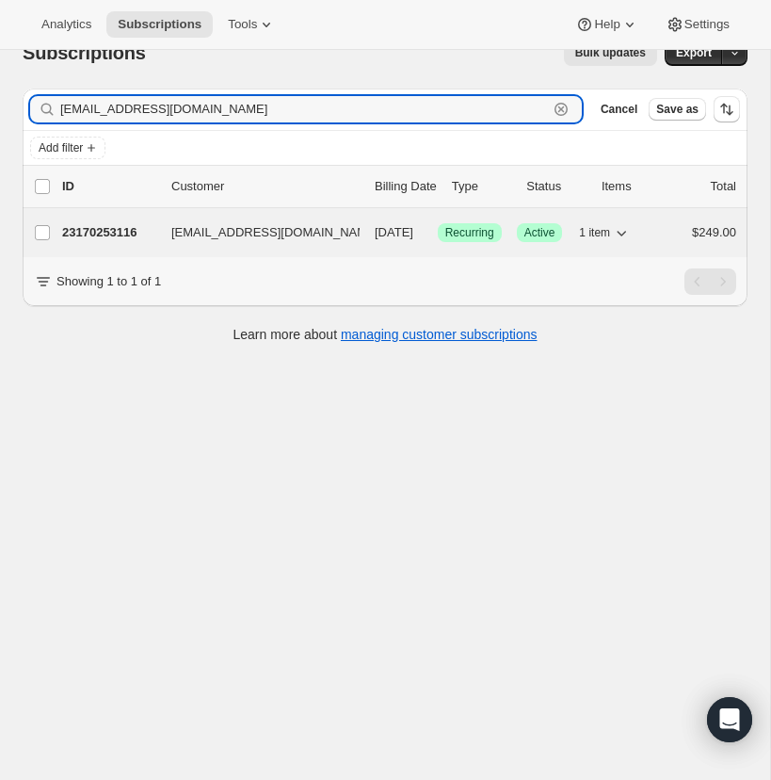
type input "[EMAIL_ADDRESS][DOMAIN_NAME]"
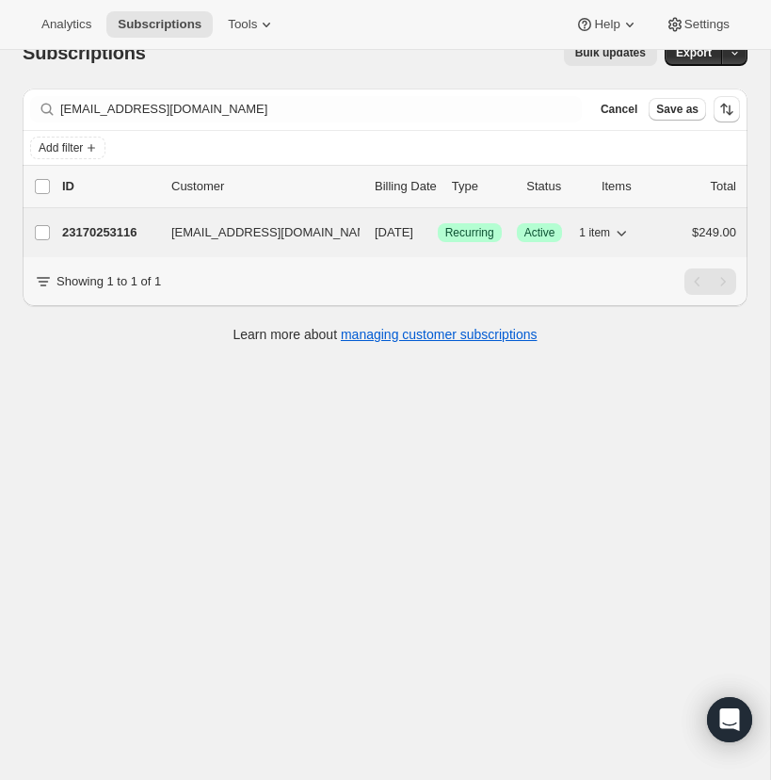
click at [121, 230] on div "23170253116 [EMAIL_ADDRESS][DOMAIN_NAME] [DATE] Success Recurring Success Activ…" at bounding box center [399, 232] width 674 height 26
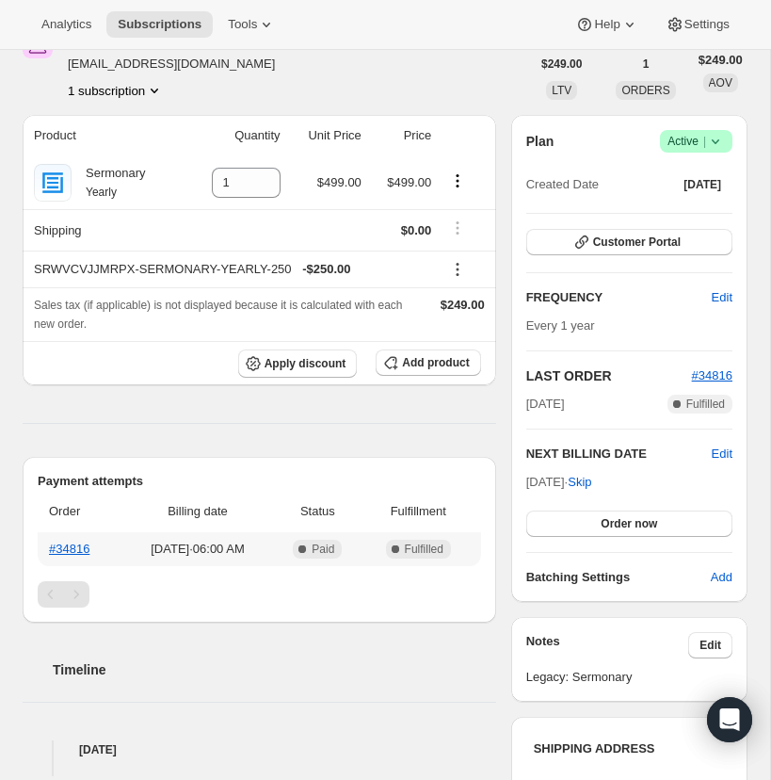
scroll to position [89, 0]
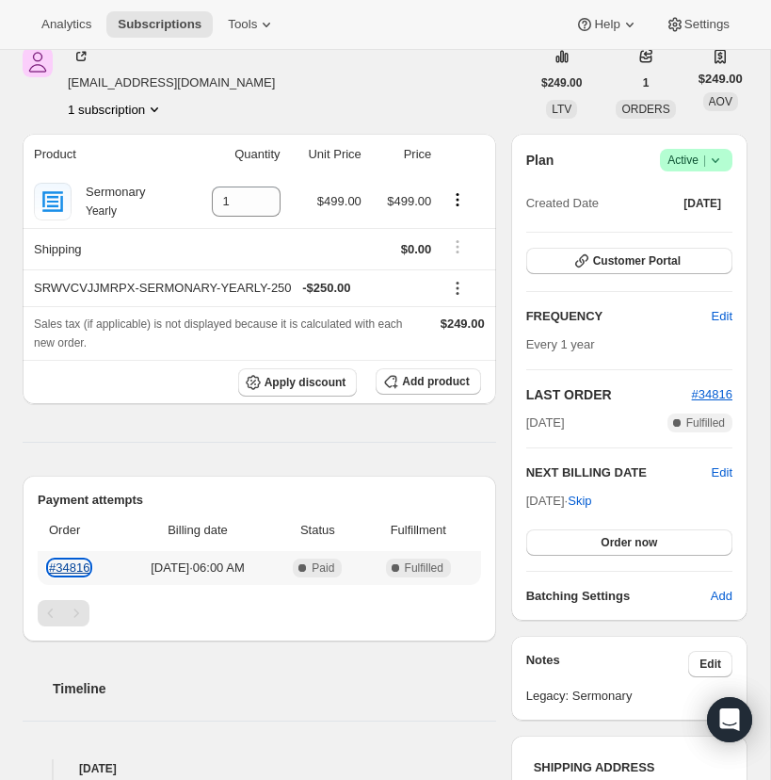
click at [76, 574] on link "#34816" at bounding box center [69, 567] width 40 height 14
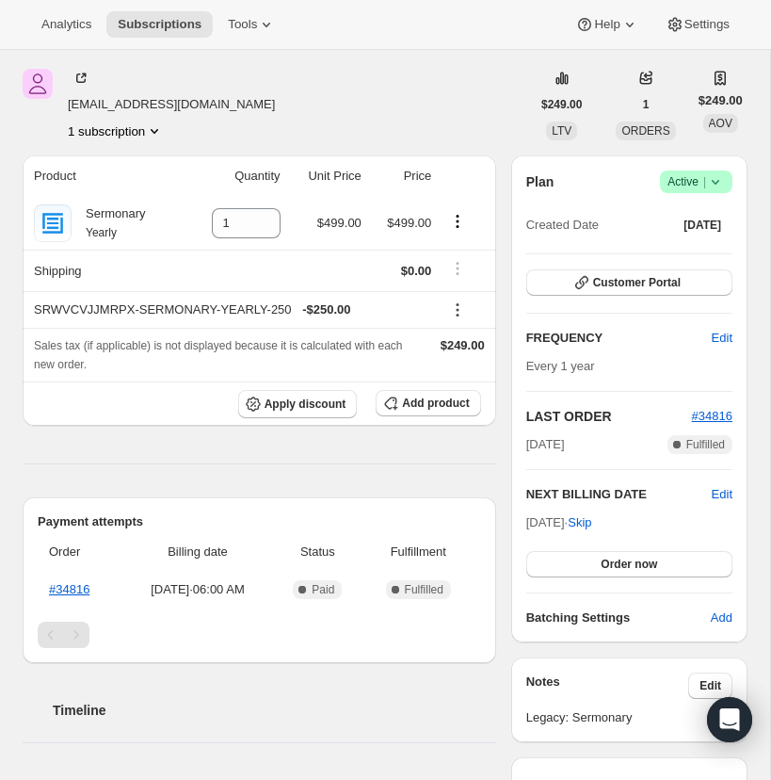
scroll to position [0, 0]
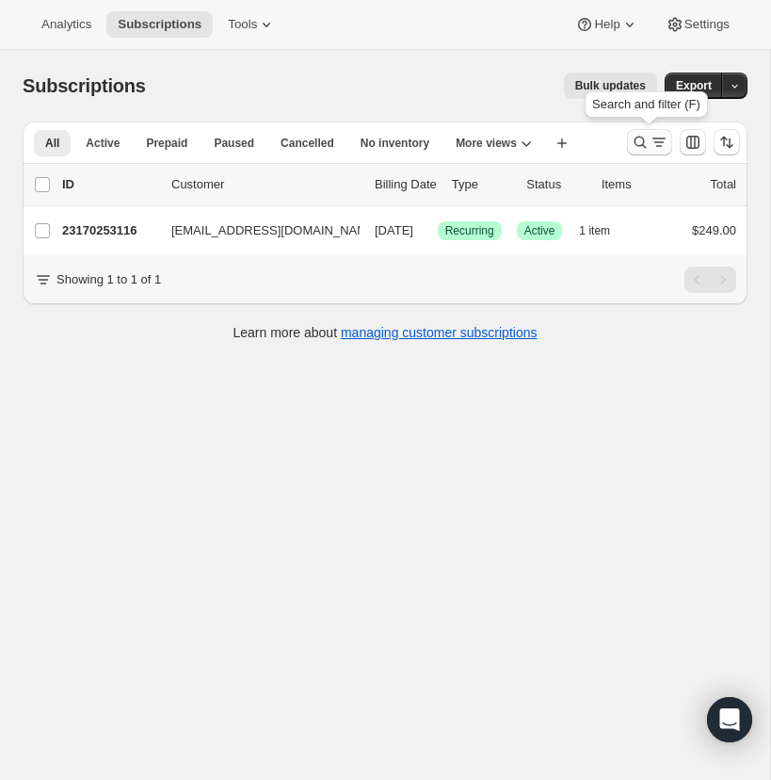
click at [638, 136] on icon "Search and filter results" at bounding box center [640, 142] width 19 height 19
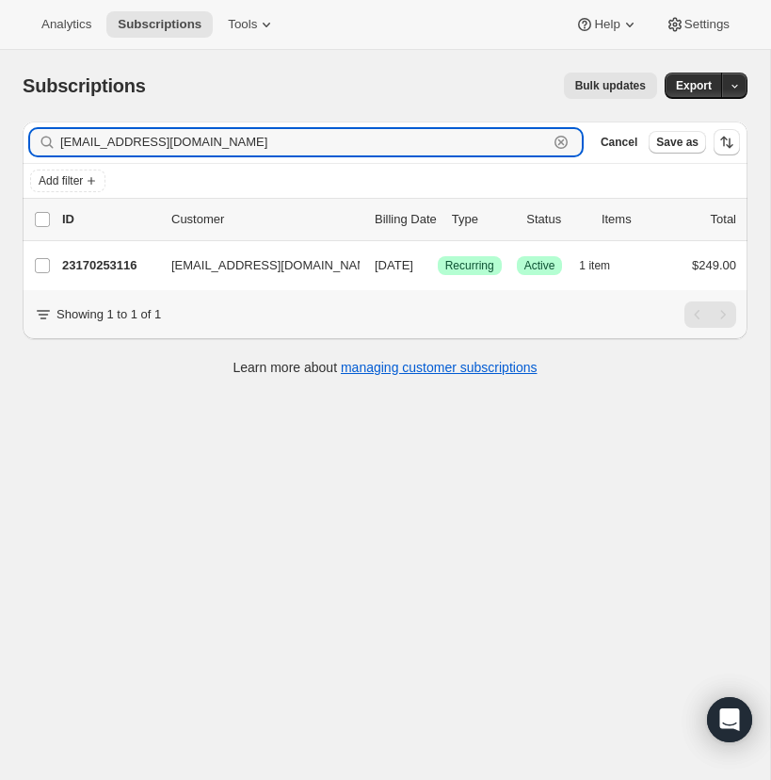
click at [565, 137] on icon "button" at bounding box center [561, 142] width 13 height 13
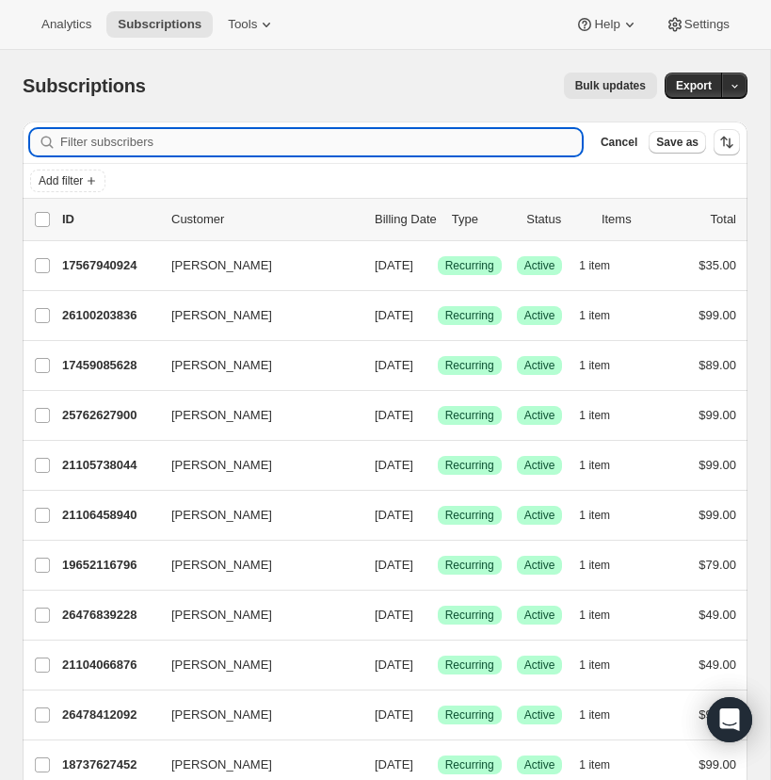
paste input "bestelle@visitgraceway.org"
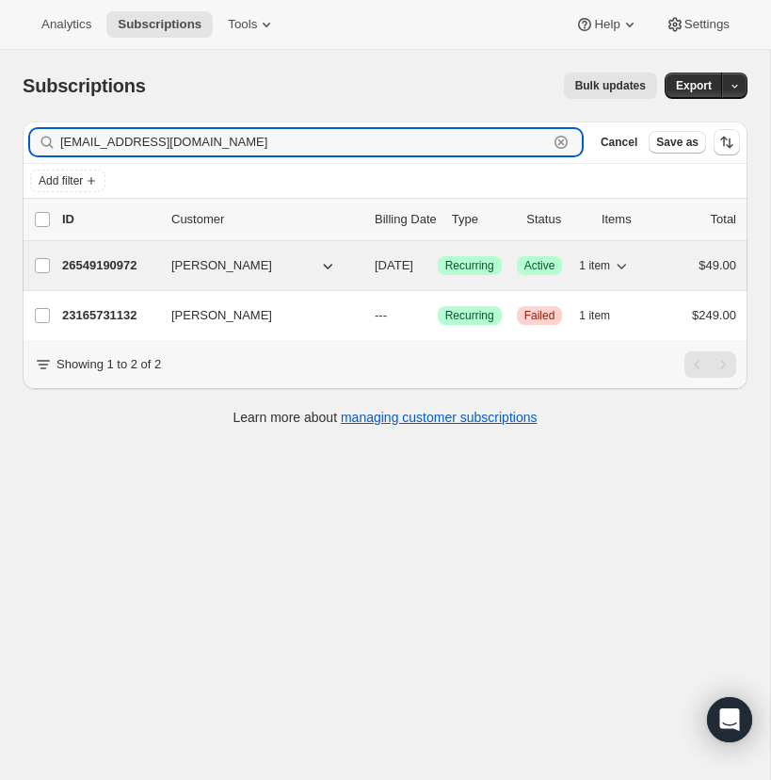
type input "bestelle@visitgraceway.org"
click at [209, 263] on span "Kaleb Clemmons" at bounding box center [221, 265] width 101 height 19
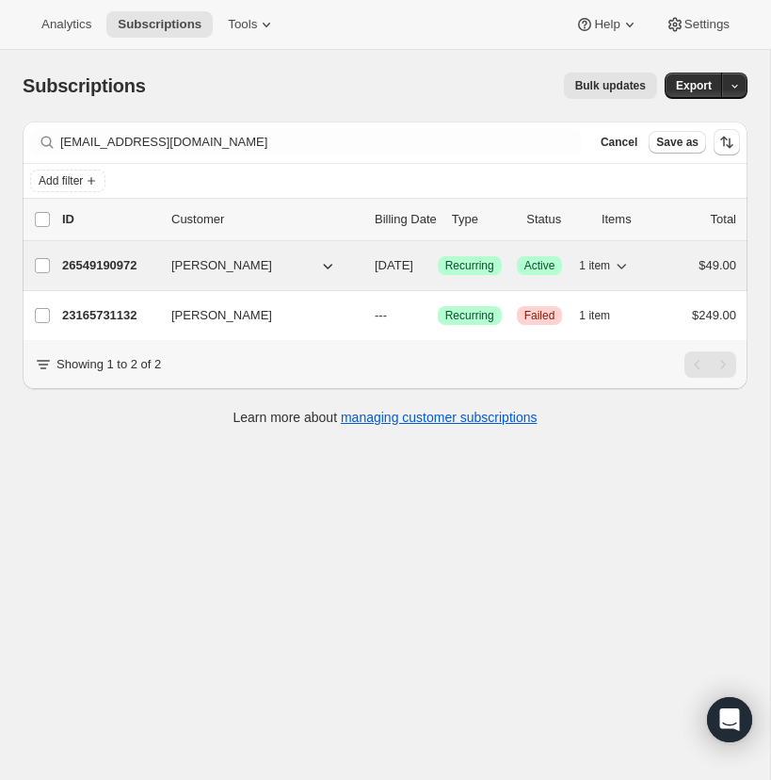
click at [100, 259] on p "26549190972" at bounding box center [109, 265] width 94 height 19
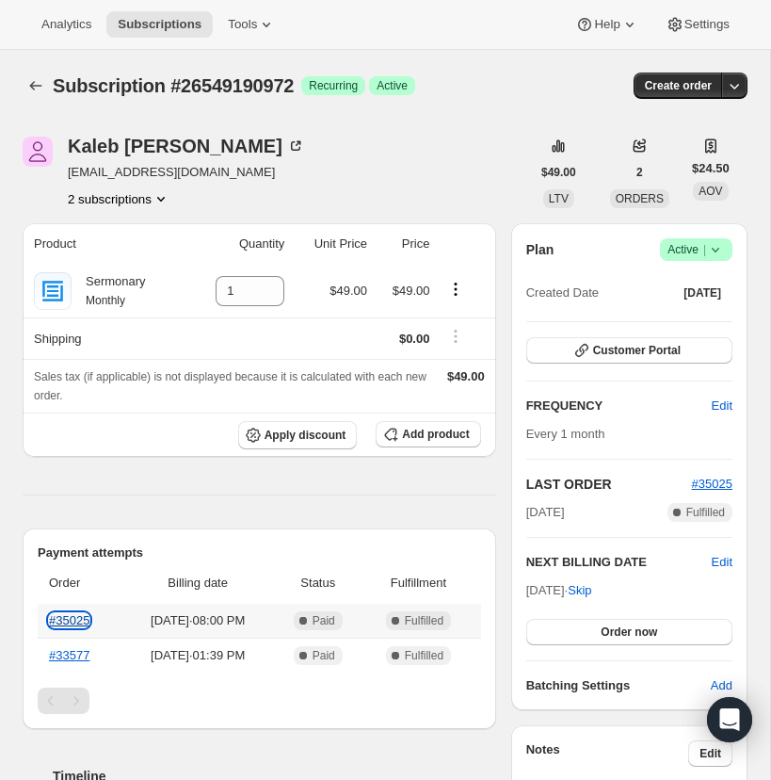
click at [78, 619] on link "#35025" at bounding box center [69, 620] width 40 height 14
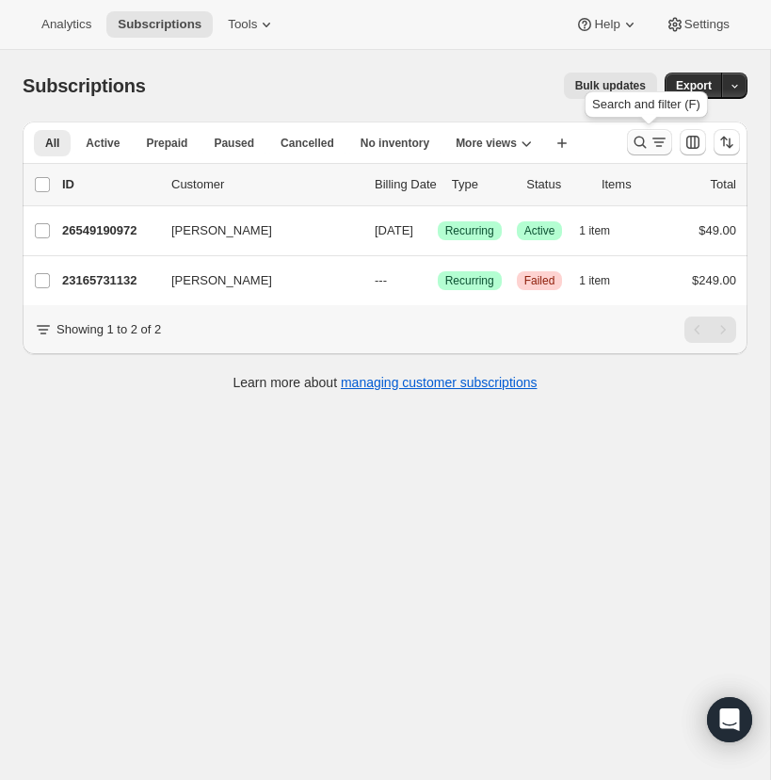
click at [640, 139] on icon "Search and filter results" at bounding box center [640, 142] width 19 height 19
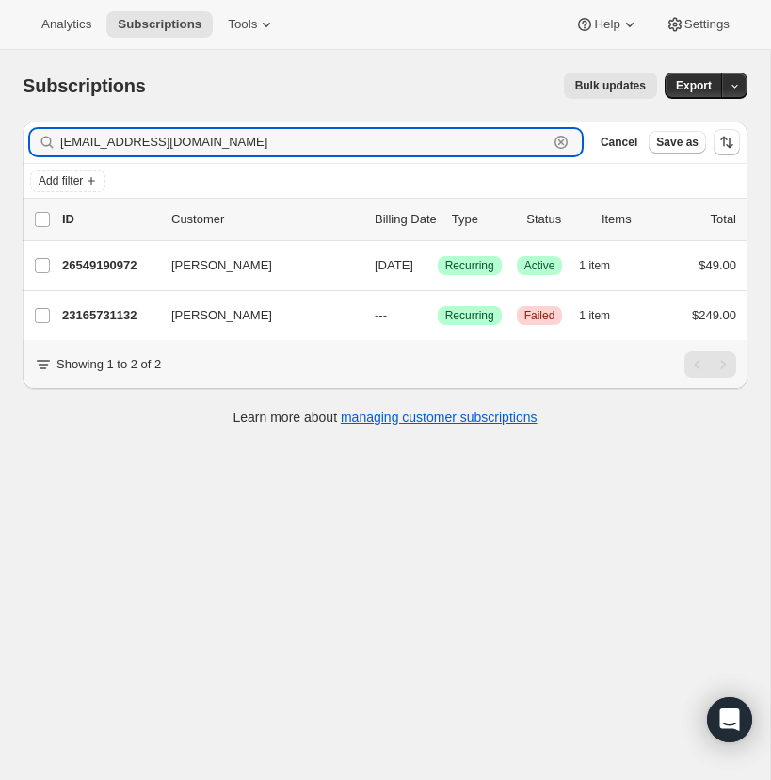
click at [558, 136] on icon "button" at bounding box center [561, 142] width 19 height 19
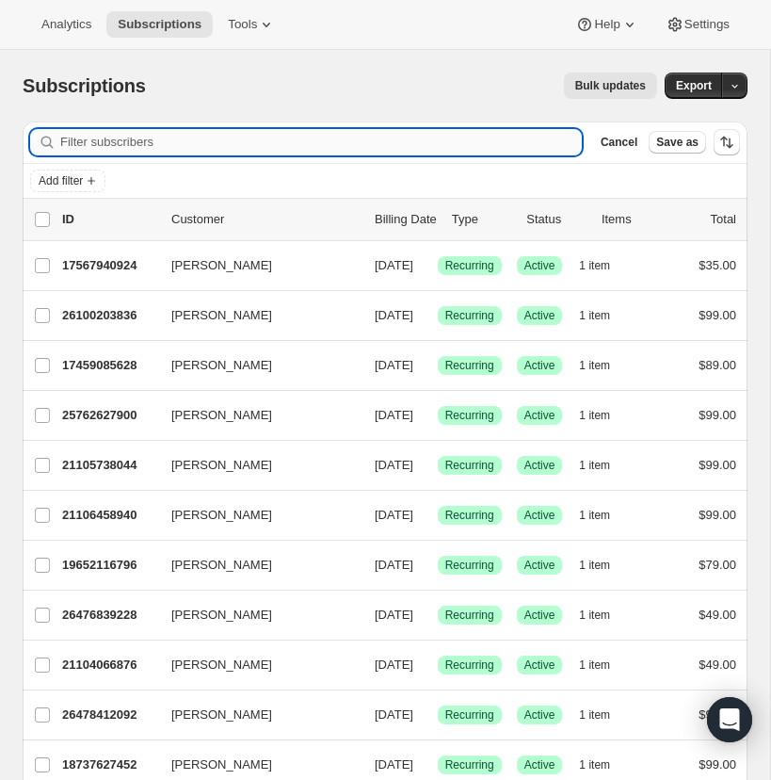
paste input "aaronlonny@gmail.com"
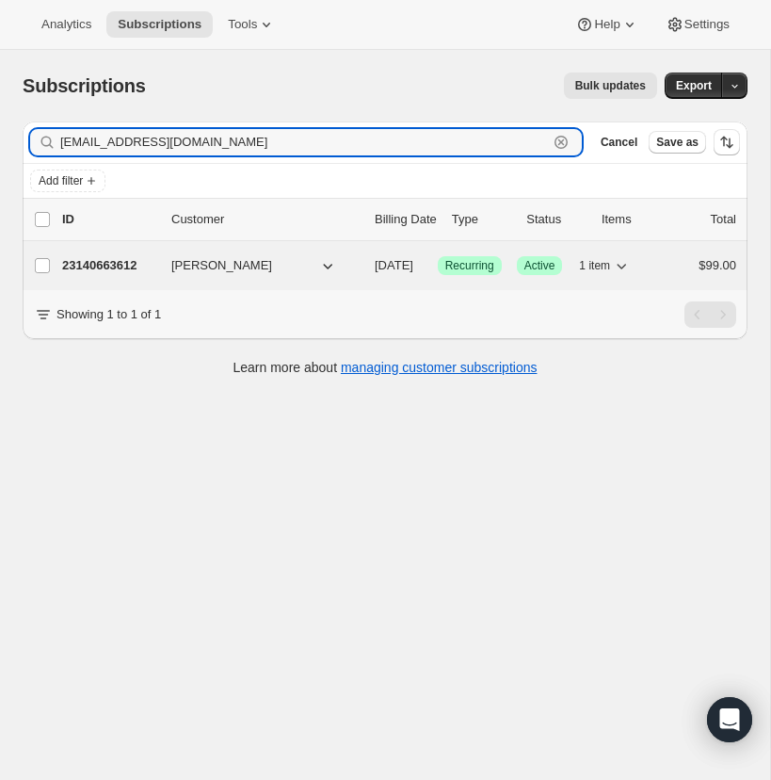
type input "aaronlonny@gmail.com"
click at [102, 258] on p "23140663612" at bounding box center [109, 265] width 94 height 19
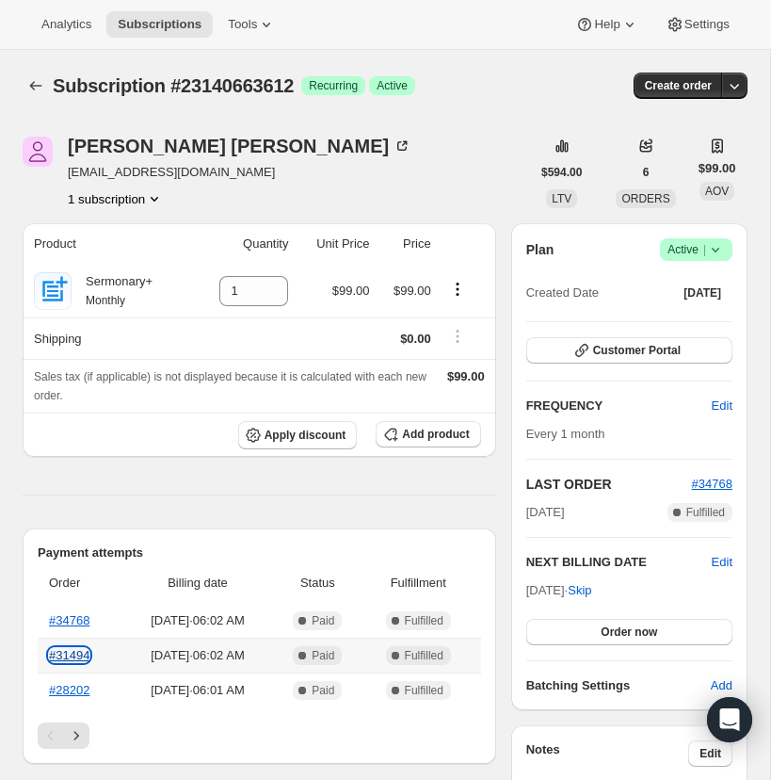
click at [69, 653] on link "#31494" at bounding box center [69, 655] width 40 height 14
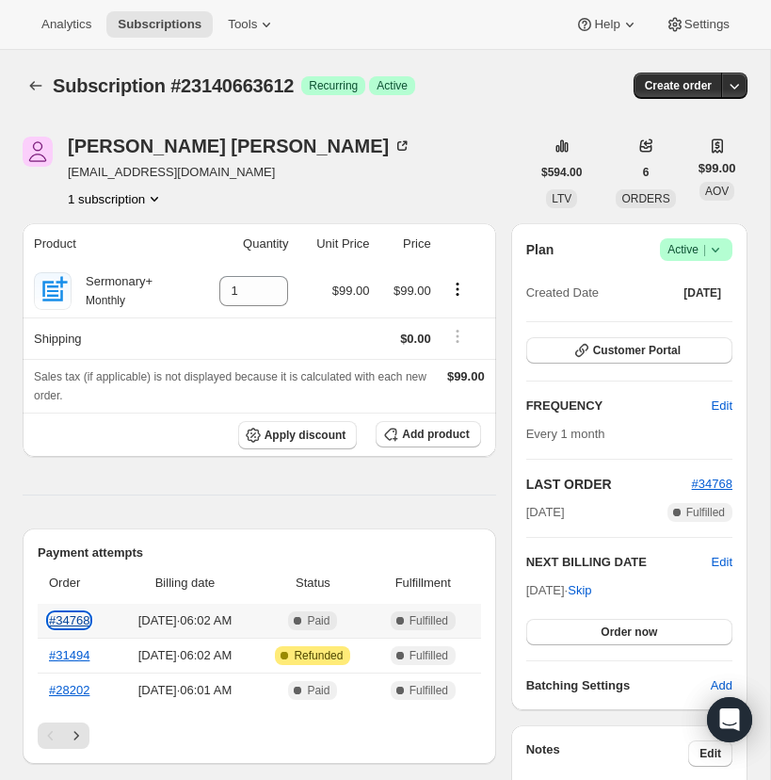
click at [69, 616] on link "#34768" at bounding box center [69, 620] width 40 height 14
click at [713, 245] on icon at bounding box center [715, 249] width 19 height 19
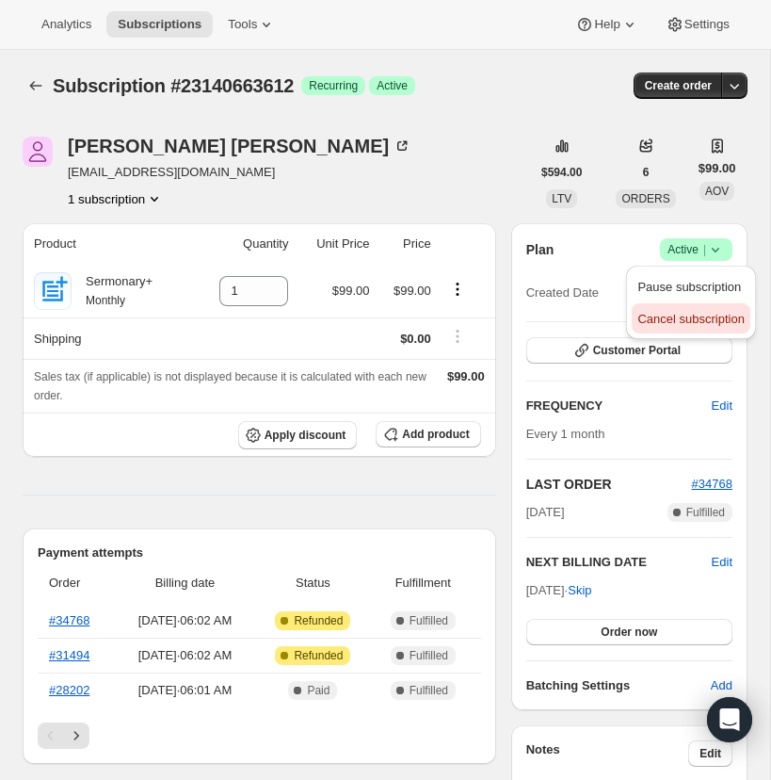
click at [684, 316] on span "Cancel subscription" at bounding box center [691, 319] width 106 height 14
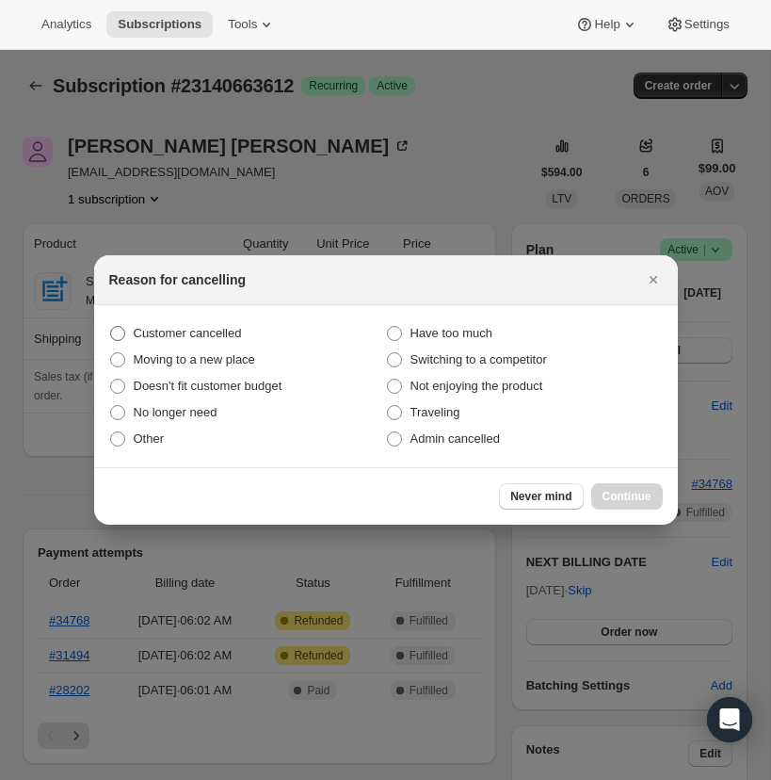
click at [117, 331] on span ":r15:" at bounding box center [117, 333] width 15 height 15
click at [111, 327] on input "Customer cancelled" at bounding box center [110, 326] width 1 height 1
radio input "true"
click at [638, 492] on span "Continue" at bounding box center [627, 496] width 49 height 15
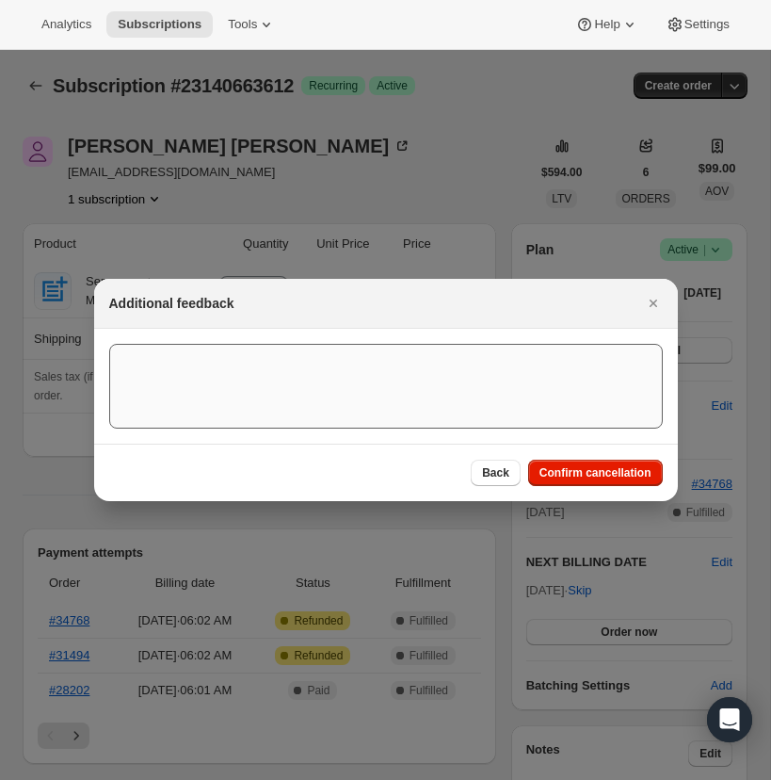
click at [579, 473] on span "Confirm cancellation" at bounding box center [596, 472] width 112 height 15
